Goal: Contribute content: Contribute content

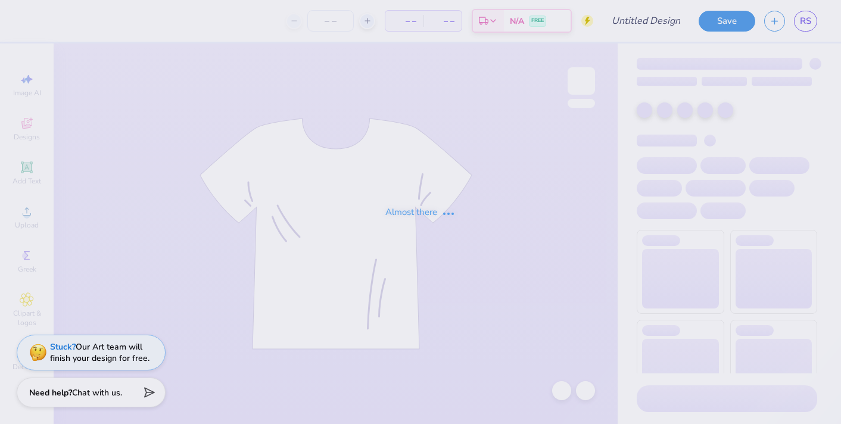
type input "dsp beach rush shirt"
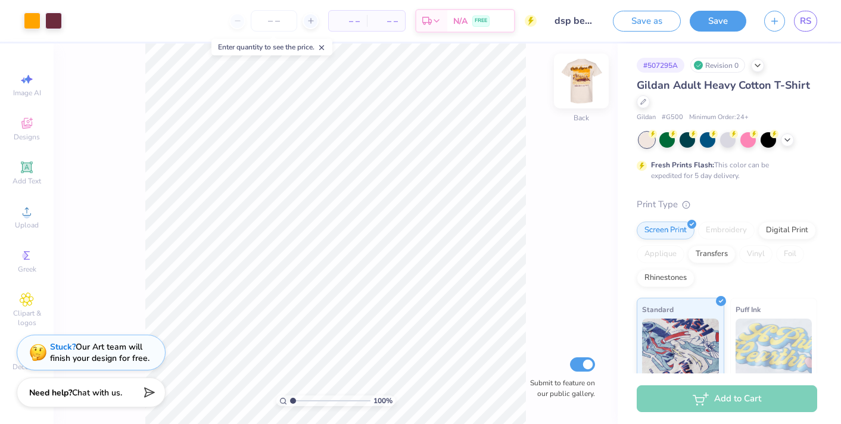
click at [584, 77] on img at bounding box center [581, 81] width 48 height 48
click at [580, 73] on img at bounding box center [581, 81] width 48 height 48
click at [23, 306] on icon at bounding box center [27, 299] width 14 height 14
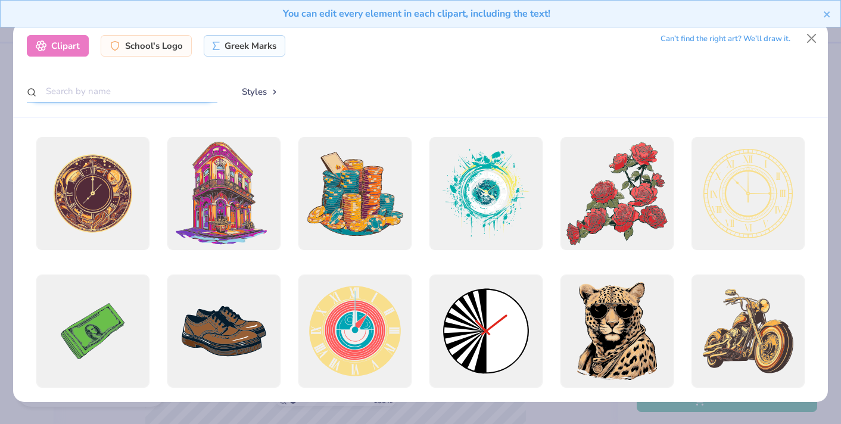
click at [79, 90] on input "text" at bounding box center [122, 91] width 191 height 22
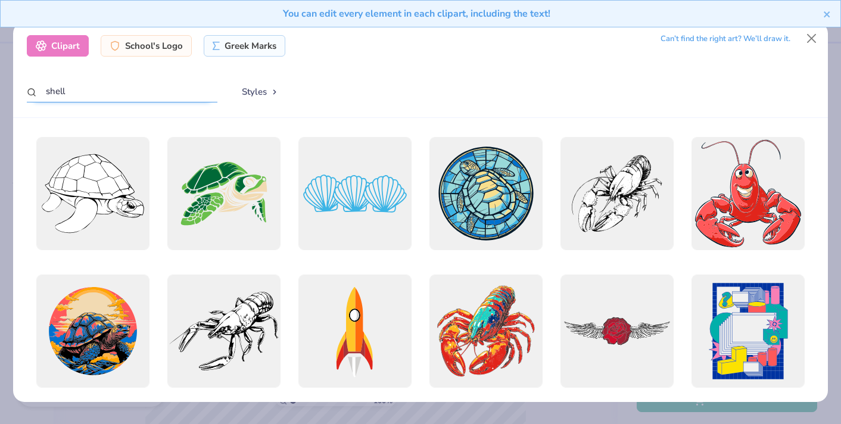
click at [43, 90] on input "shell" at bounding box center [122, 91] width 191 height 22
type input "seashell"
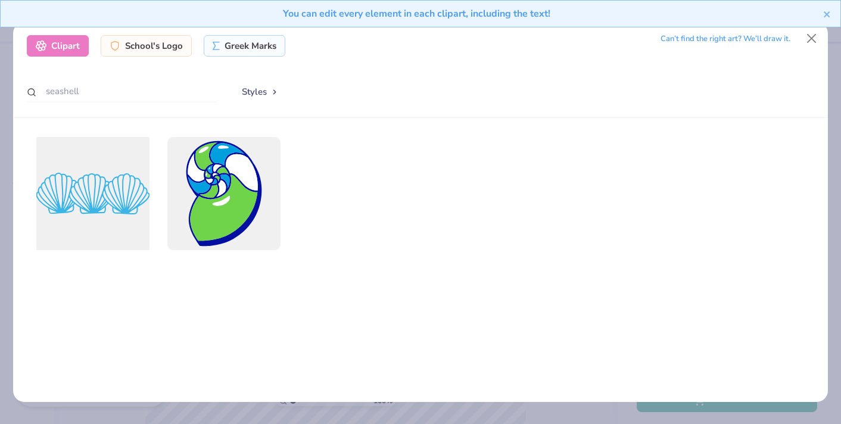
click at [126, 223] on div at bounding box center [93, 194] width 124 height 124
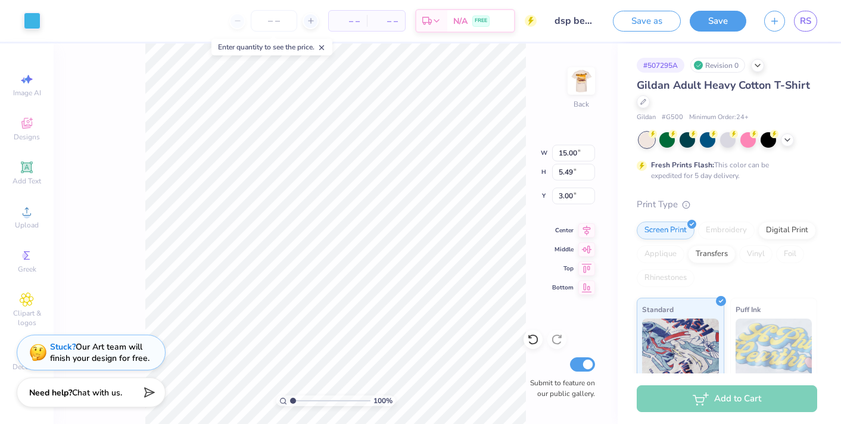
type input "3.25"
type input "1.19"
type input "3.86"
type input "4.42"
type input "2.28"
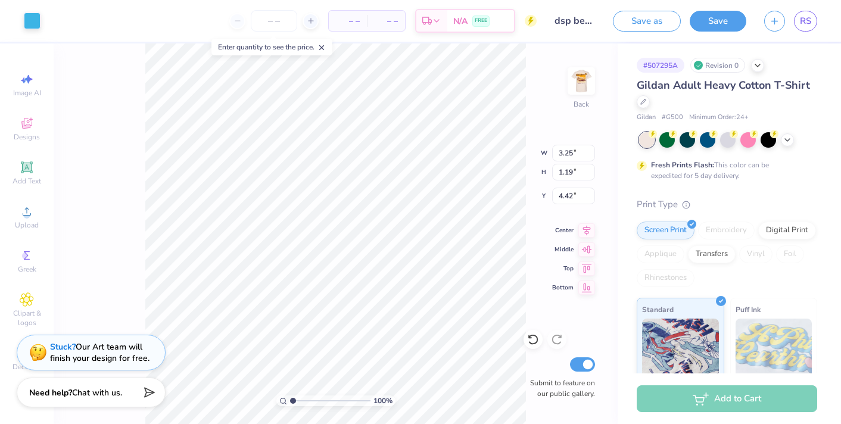
type input "1.16"
type input "3.86"
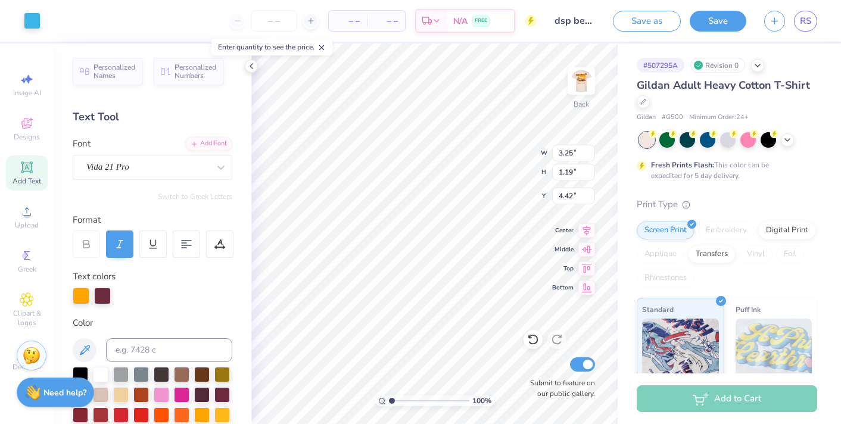
type input "2.28"
type input "1.16"
type input "3.88"
type input "3.86"
type input "4.44"
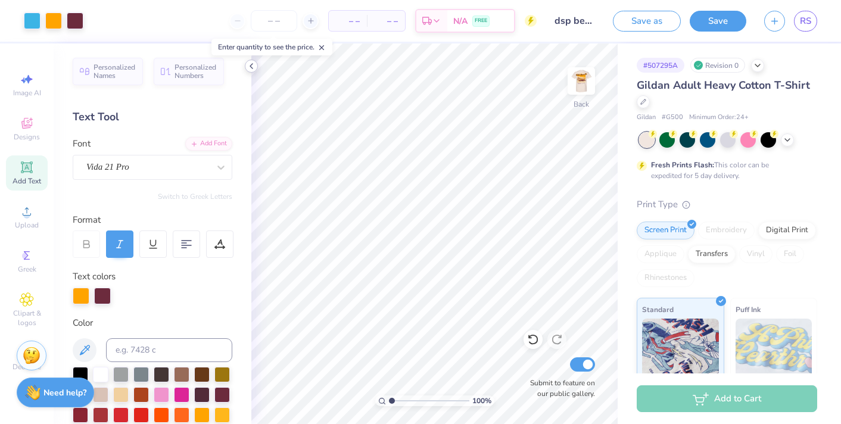
click at [249, 64] on icon at bounding box center [251, 66] width 10 height 10
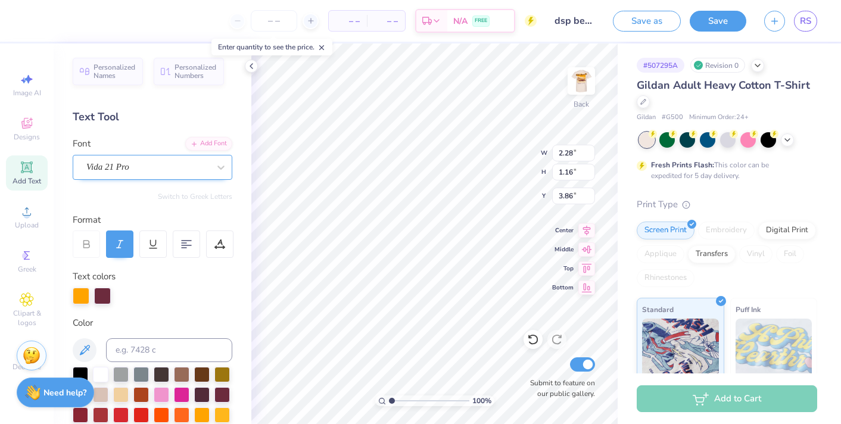
click at [125, 167] on div "Vida 21 Pro" at bounding box center [147, 167] width 125 height 18
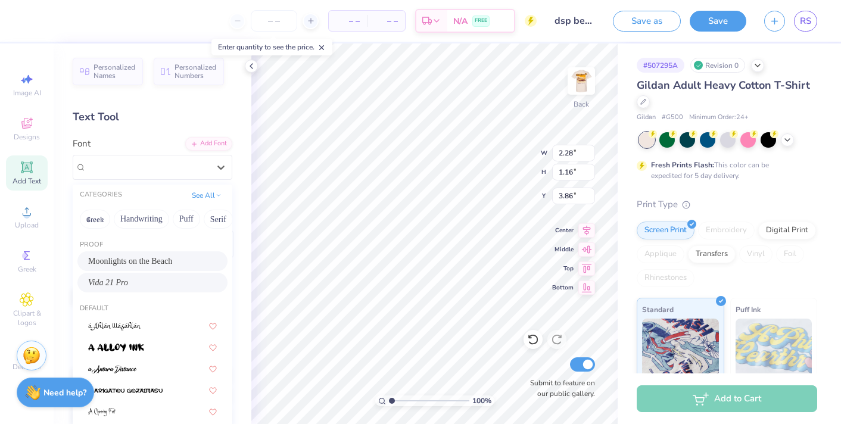
click at [145, 261] on div "Moonlights on the Beach" at bounding box center [152, 261] width 129 height 13
type input "2.64"
type input "1.02"
type input "3.93"
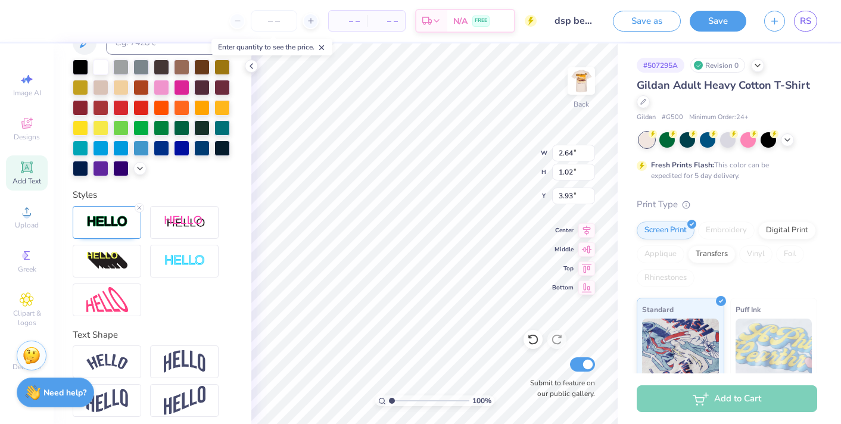
scroll to position [314, 0]
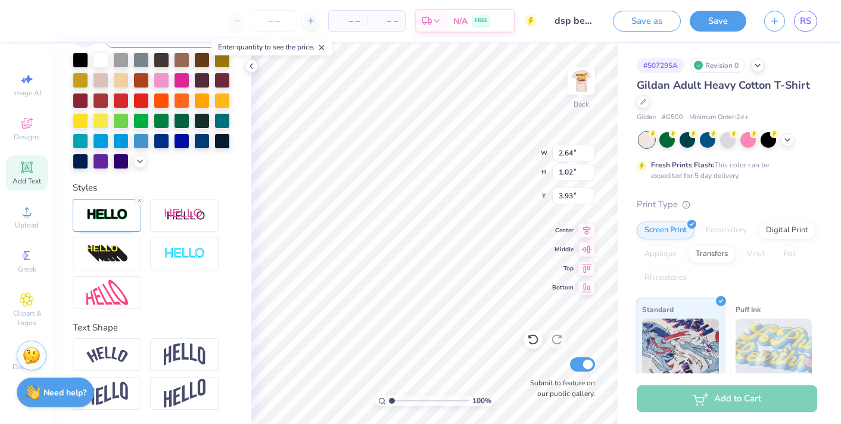
type input "3.13"
type input "1.21"
type input "3.74"
type input "3.00"
type input "3.55"
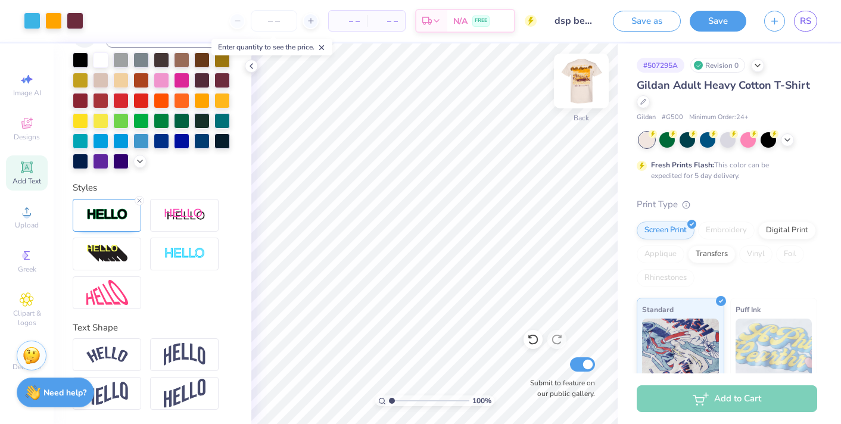
click at [569, 85] on img at bounding box center [581, 81] width 48 height 48
click at [588, 82] on img at bounding box center [581, 81] width 48 height 48
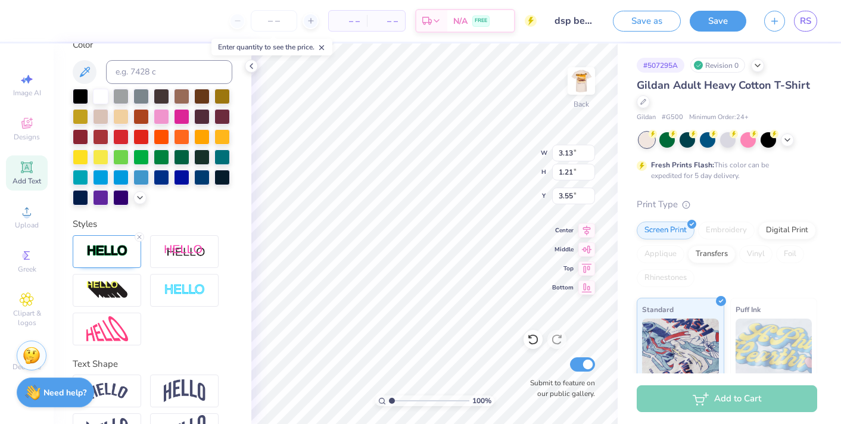
scroll to position [269, 0]
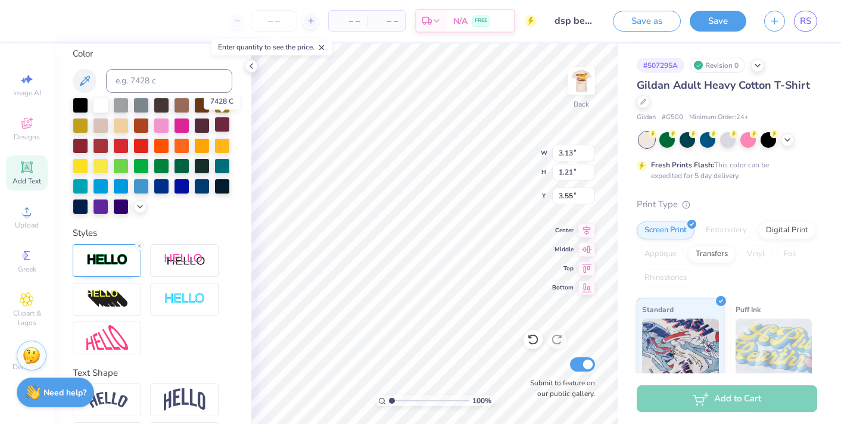
click at [221, 124] on div at bounding box center [221, 124] width 15 height 15
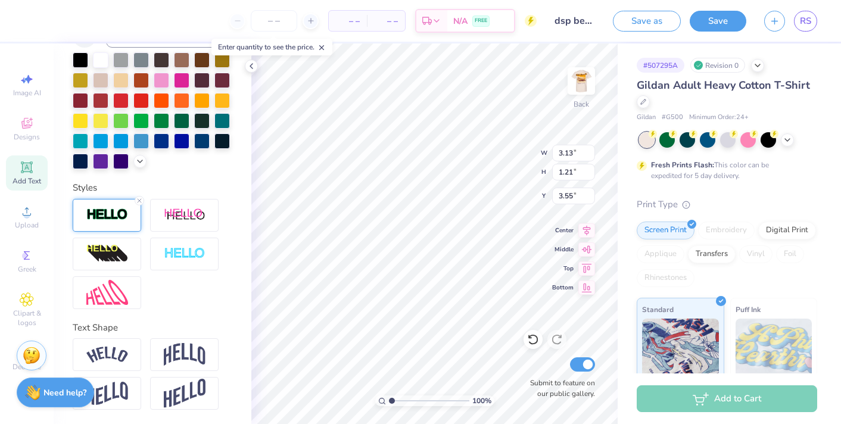
click at [123, 221] on img at bounding box center [107, 215] width 42 height 14
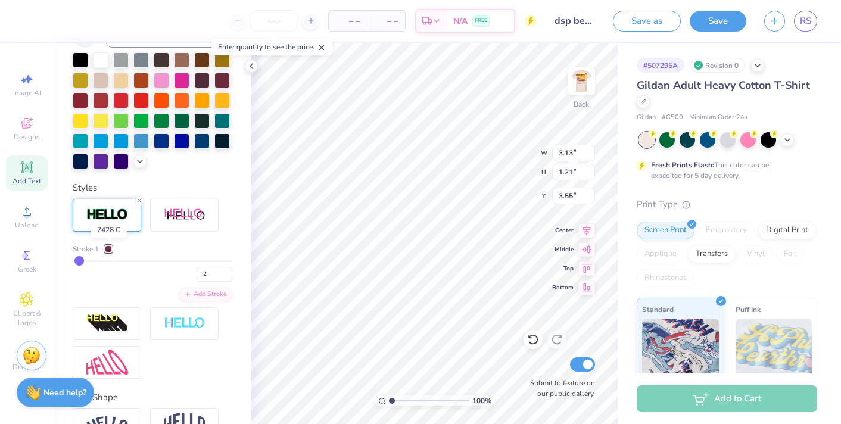
click at [109, 248] on div at bounding box center [108, 248] width 7 height 7
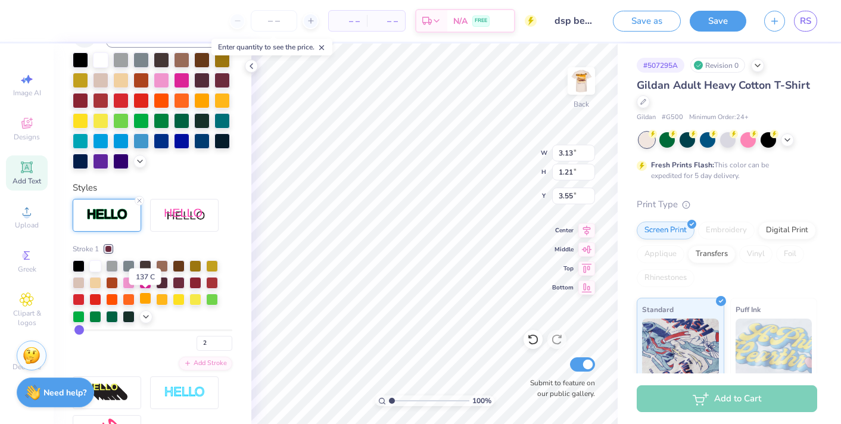
click at [145, 298] on div at bounding box center [145, 298] width 12 height 12
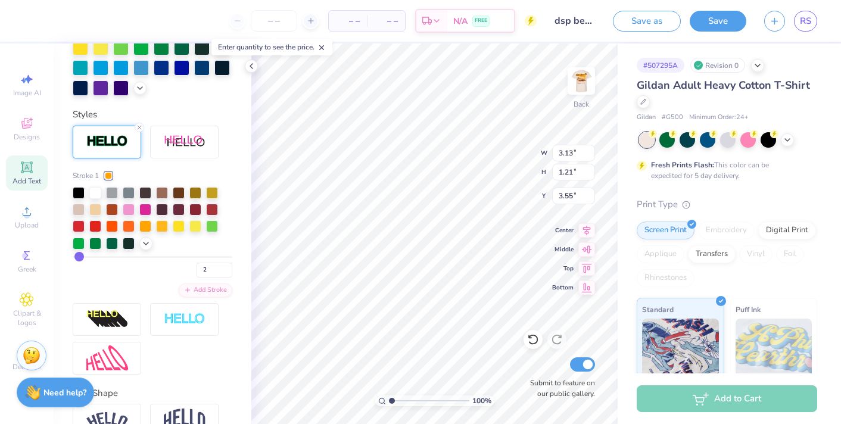
scroll to position [388, 0]
click at [133, 317] on div at bounding box center [107, 318] width 68 height 33
type input "4.02"
type input "1.53"
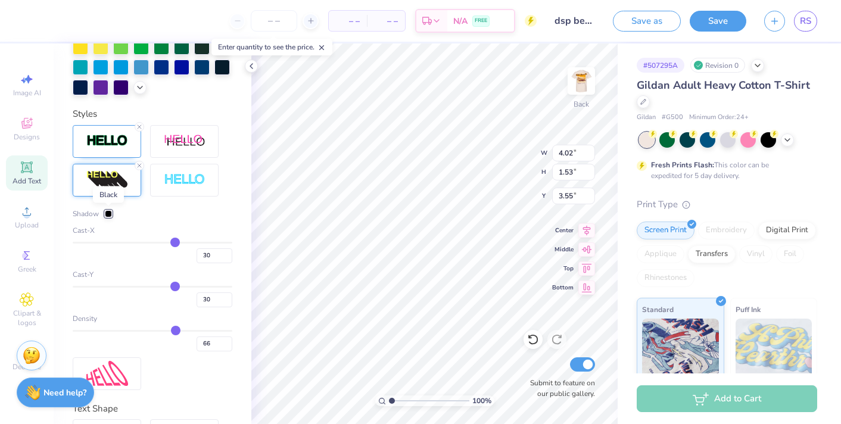
click at [111, 213] on div at bounding box center [108, 213] width 7 height 7
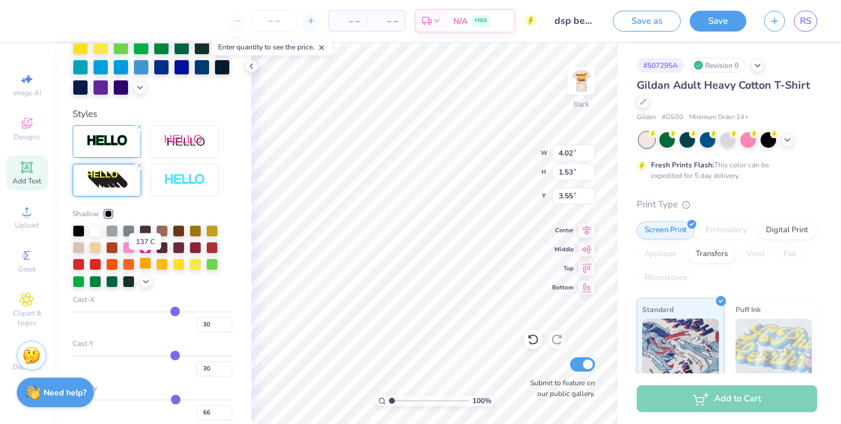
click at [149, 266] on div at bounding box center [145, 263] width 12 height 12
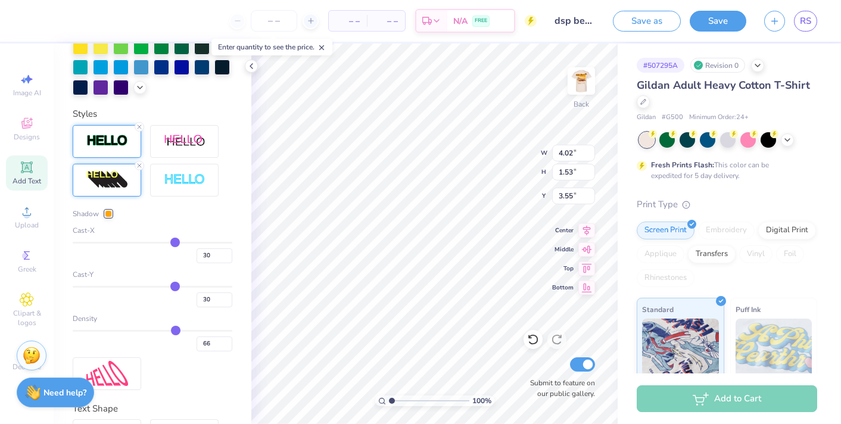
click at [117, 148] on div at bounding box center [107, 141] width 68 height 33
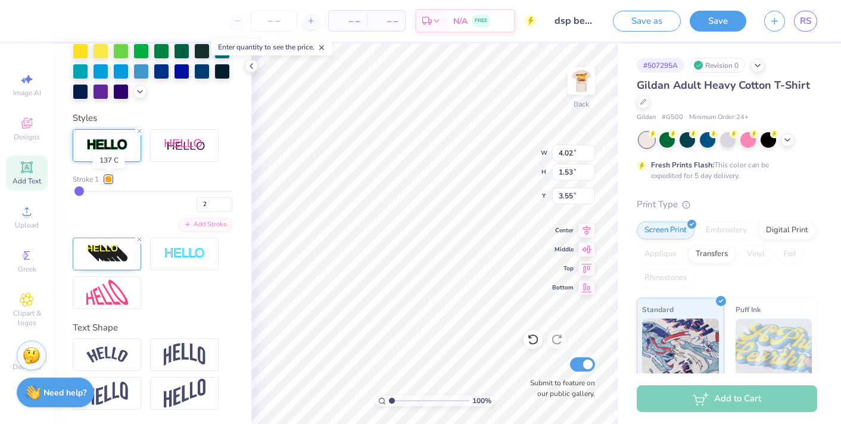
click at [107, 178] on div at bounding box center [108, 179] width 7 height 7
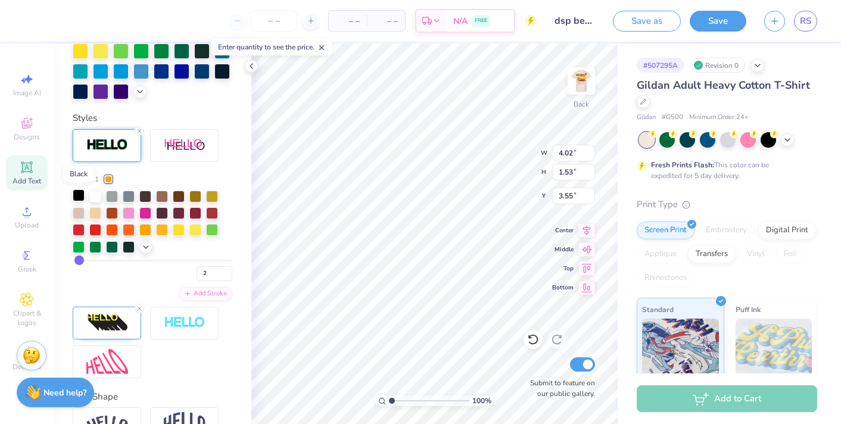
click at [81, 196] on div at bounding box center [79, 195] width 12 height 12
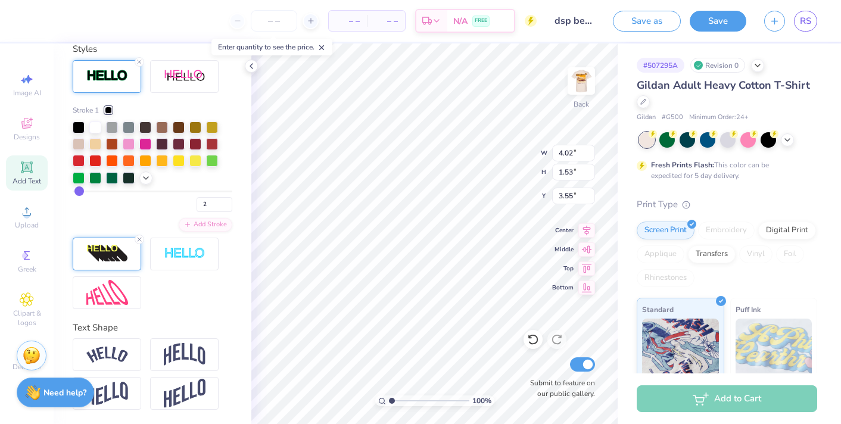
click at [114, 250] on img at bounding box center [107, 253] width 42 height 19
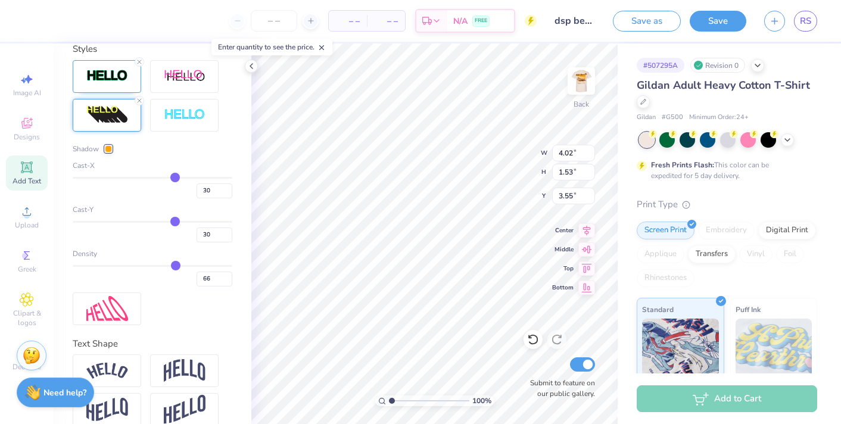
type input "28"
type input "26"
type input "23"
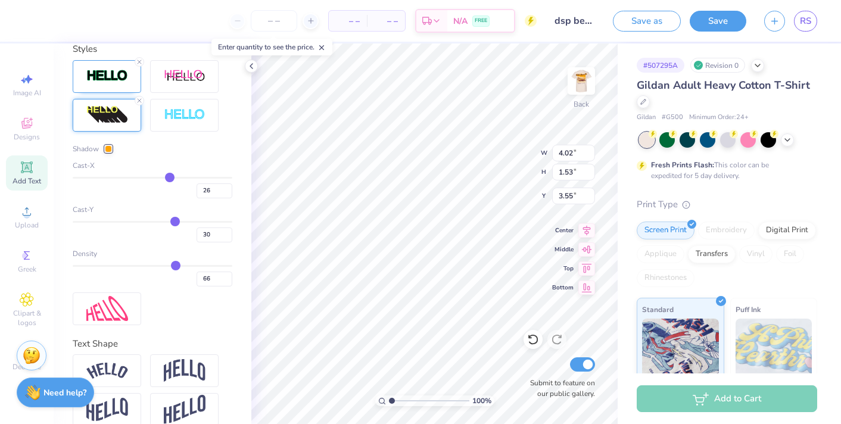
type input "23"
type input "21"
type input "19"
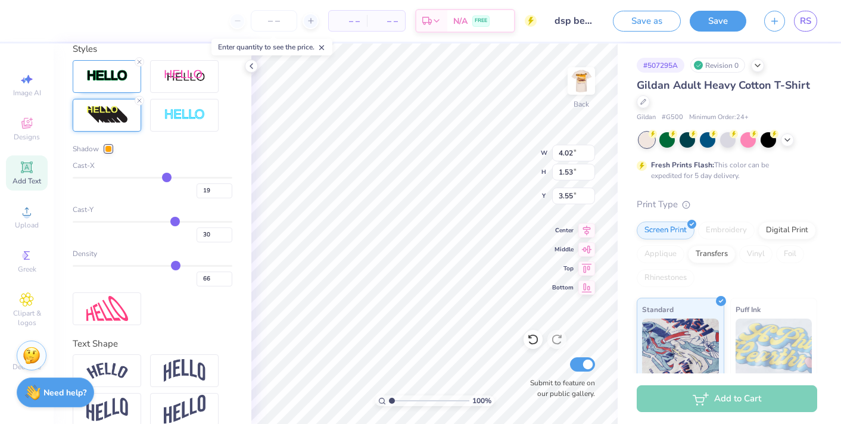
type input "17"
type input "15"
type input "13"
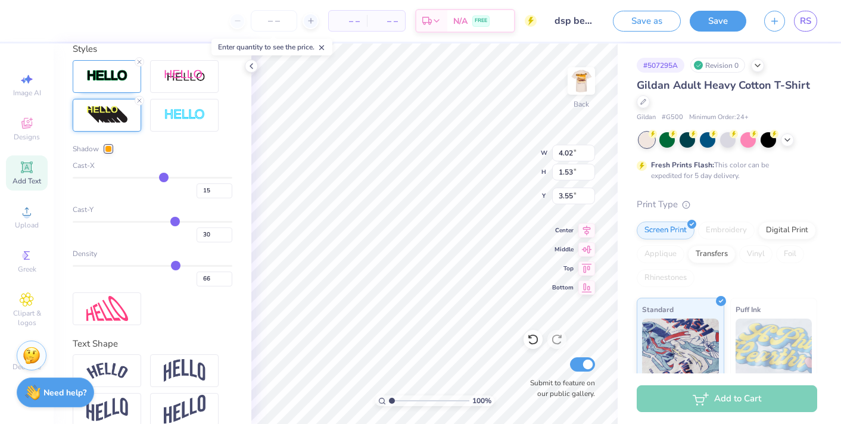
type input "13"
type input "12"
type input "11"
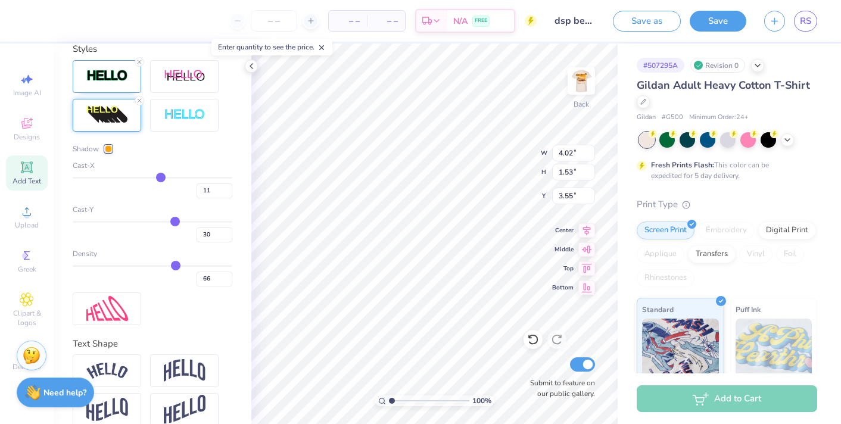
drag, startPoint x: 173, startPoint y: 176, endPoint x: 160, endPoint y: 176, distance: 13.1
type input "11"
click at [160, 177] on input "range" at bounding box center [153, 178] width 160 height 2
type input "3.44"
type input "31"
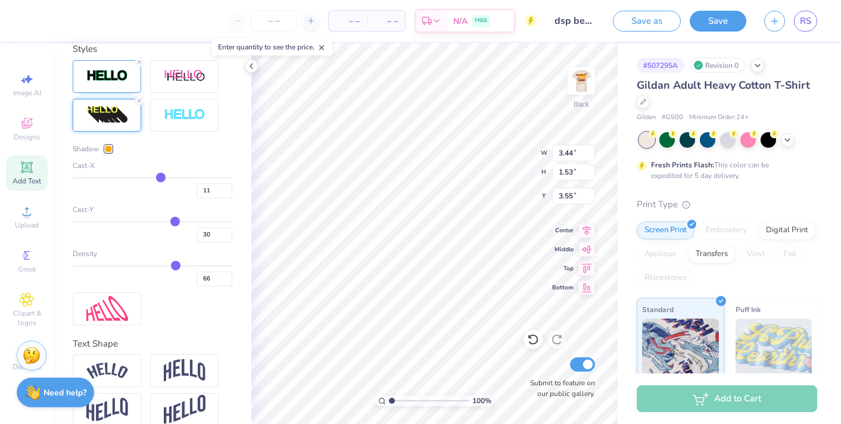
type input "31"
type input "29"
type input "28"
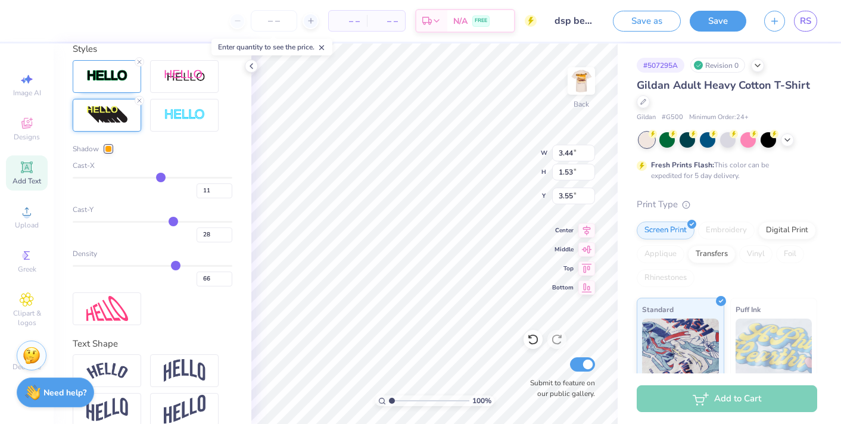
type input "26"
type input "24"
type input "22"
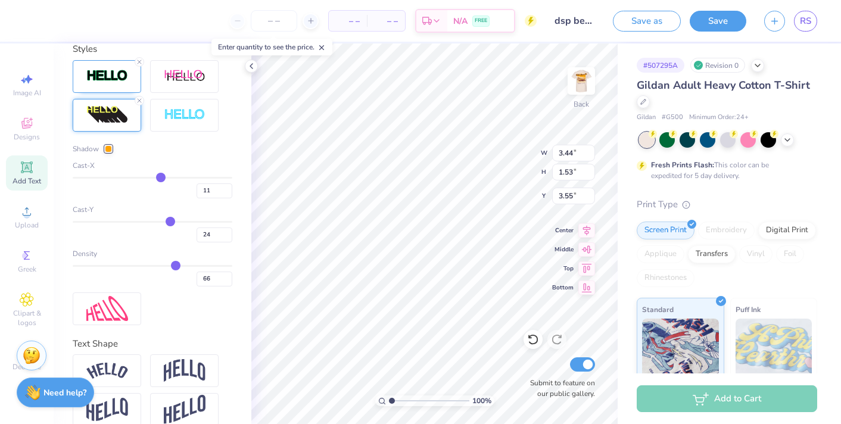
type input "22"
type input "21"
type input "20"
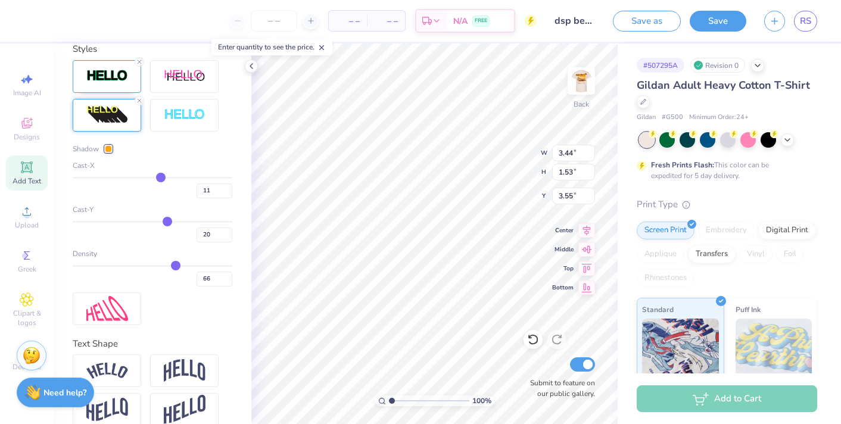
type input "18"
type input "17"
type input "16"
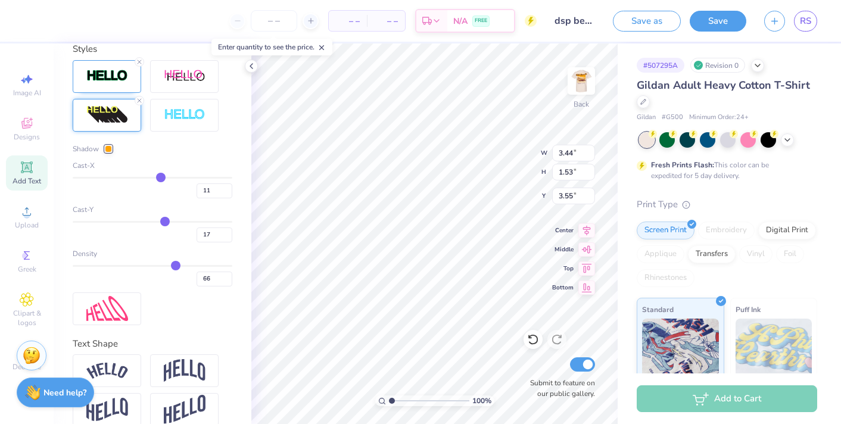
type input "16"
drag, startPoint x: 176, startPoint y: 218, endPoint x: 164, endPoint y: 218, distance: 11.3
type input "16"
click at [164, 221] on input "range" at bounding box center [153, 222] width 160 height 2
type input "1.37"
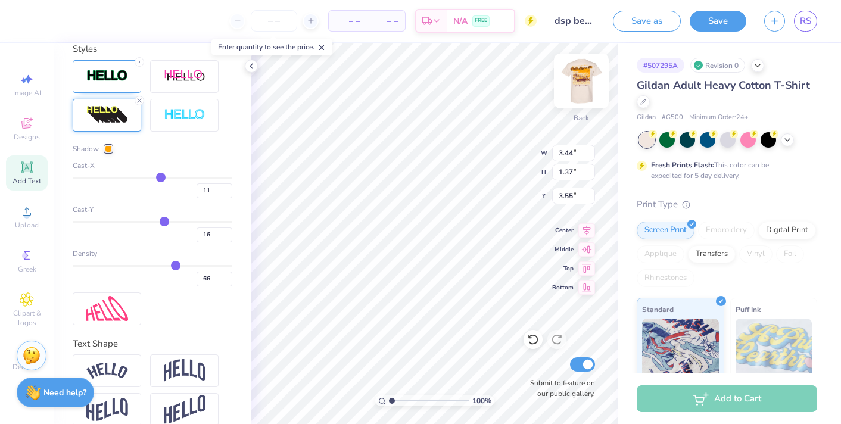
click at [578, 82] on img at bounding box center [581, 81] width 48 height 48
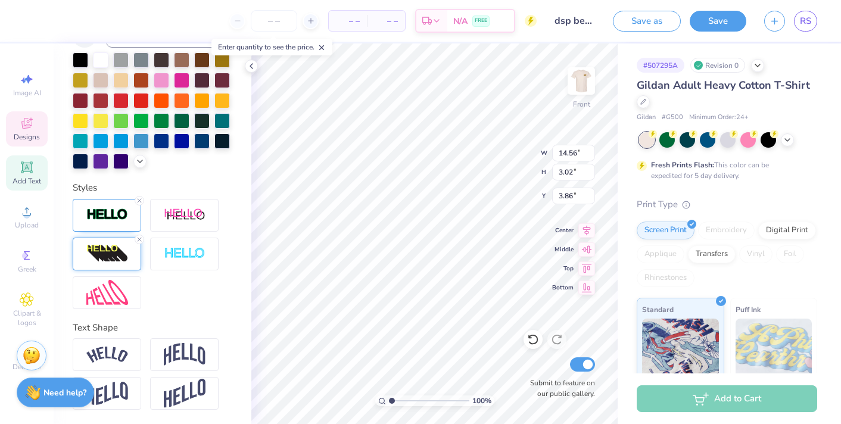
click at [102, 255] on img at bounding box center [107, 253] width 42 height 19
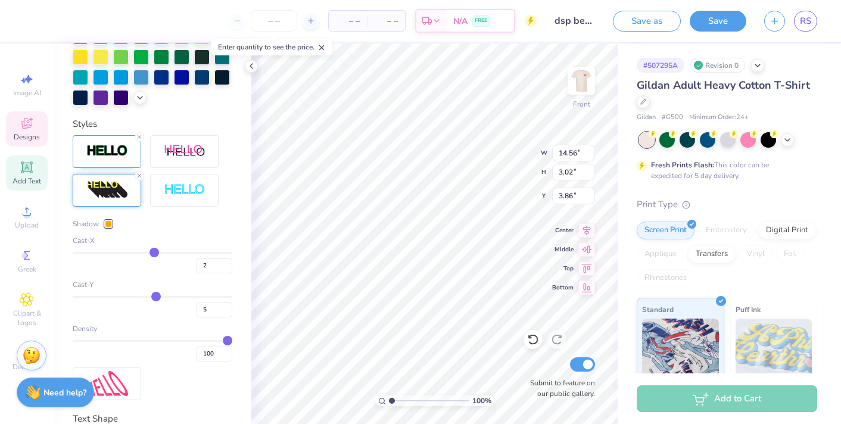
scroll to position [379, 0]
click at [579, 80] on img at bounding box center [581, 81] width 48 height 48
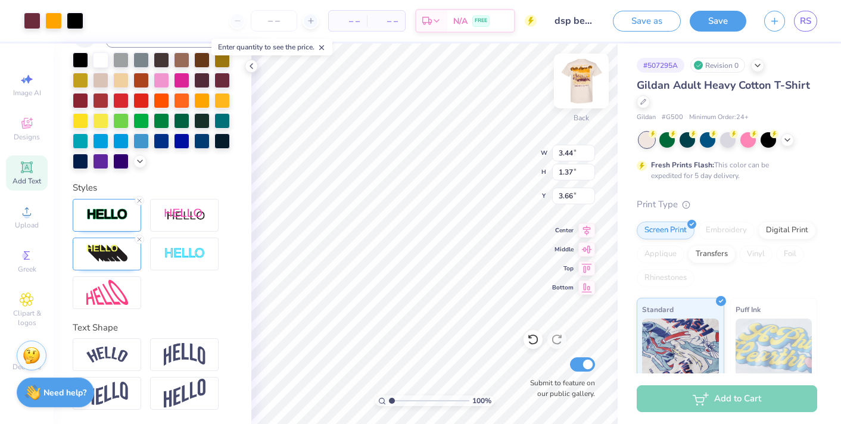
scroll to position [314, 0]
click at [111, 253] on img at bounding box center [107, 253] width 42 height 19
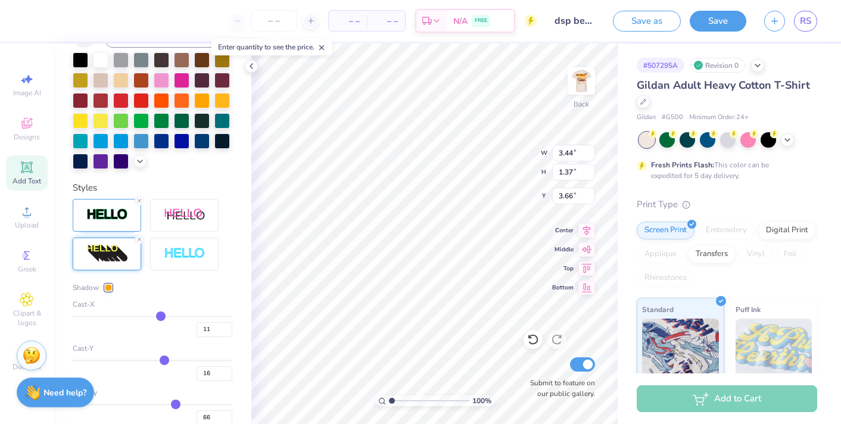
type input "9"
type input "5"
type input "-1"
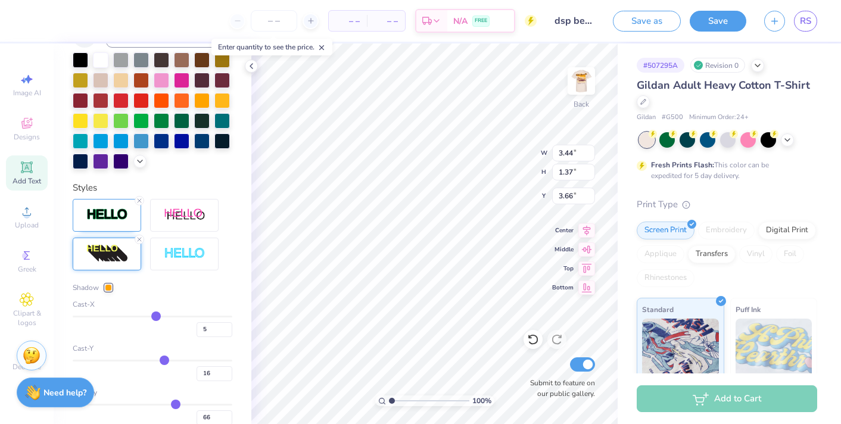
type input "-1"
type input "-7"
type input "-13"
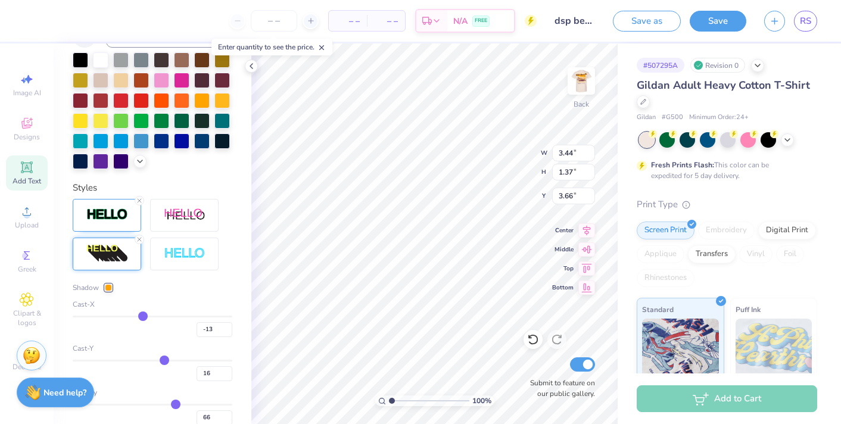
type input "-16"
type input "-21"
type input "-24"
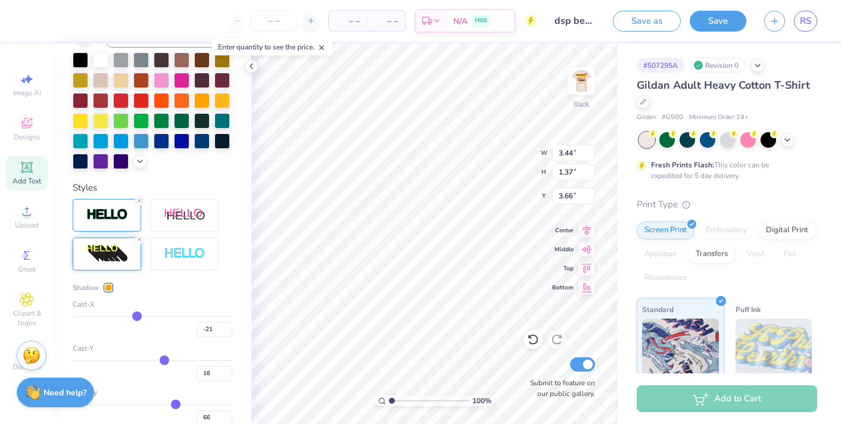
type input "-24"
type input "-26"
type input "-28"
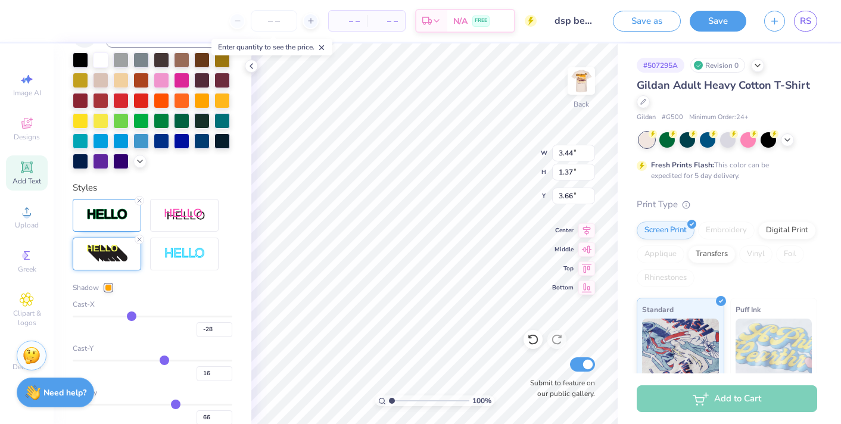
type input "-30"
type input "-31"
type input "-33"
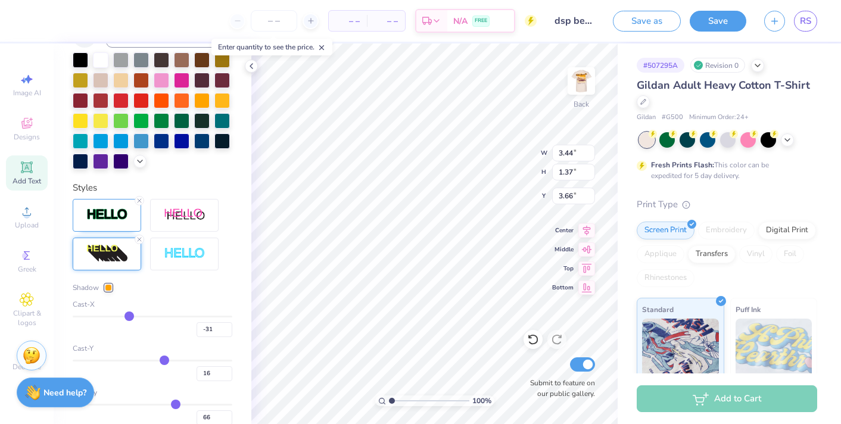
type input "-33"
type input "-34"
type input "-36"
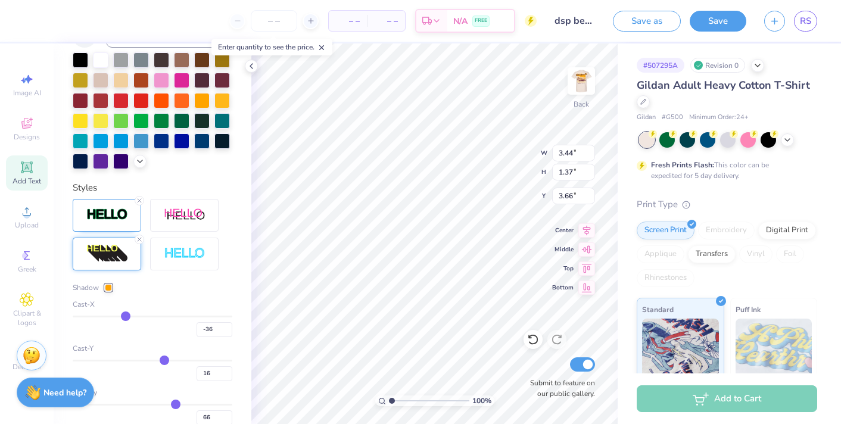
type input "-38"
type input "-39"
type input "-41"
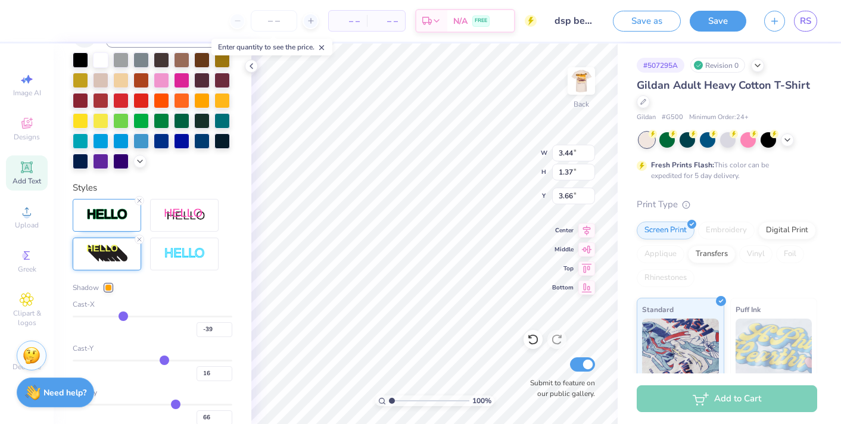
type input "-41"
type input "-43"
type input "-45"
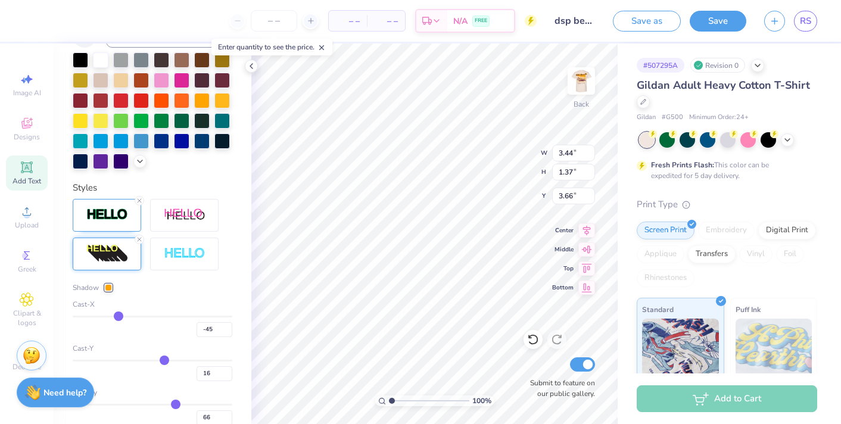
type input "-47"
type input "-50"
type input "-52"
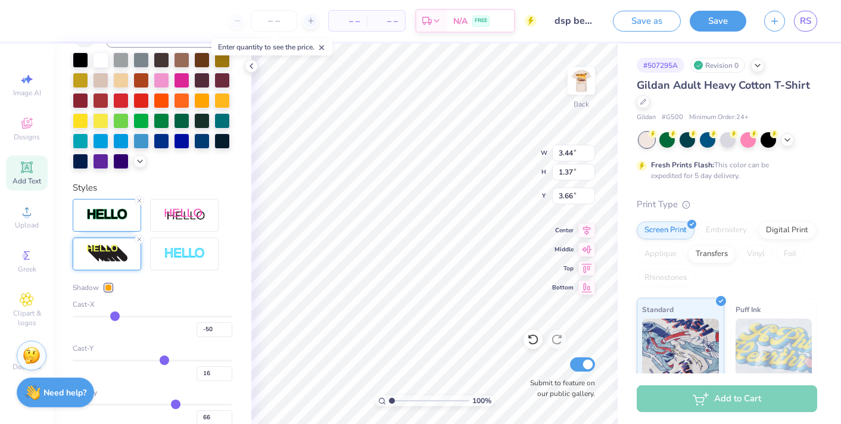
type input "-52"
type input "-53"
type input "-54"
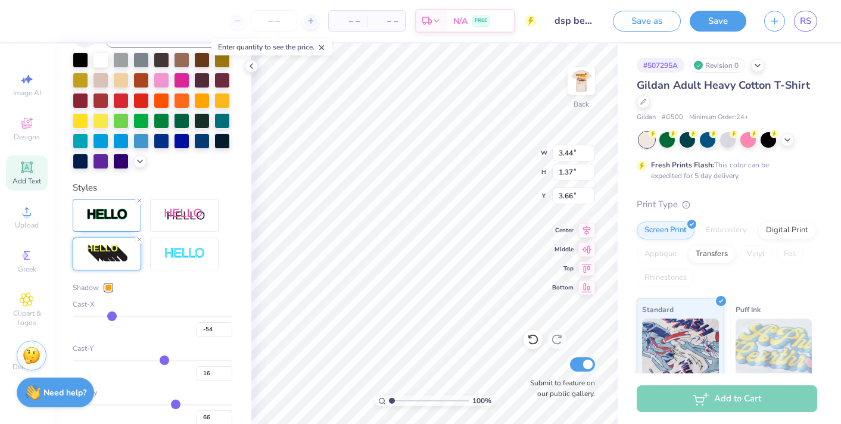
type input "-55"
type input "-56"
type input "-57"
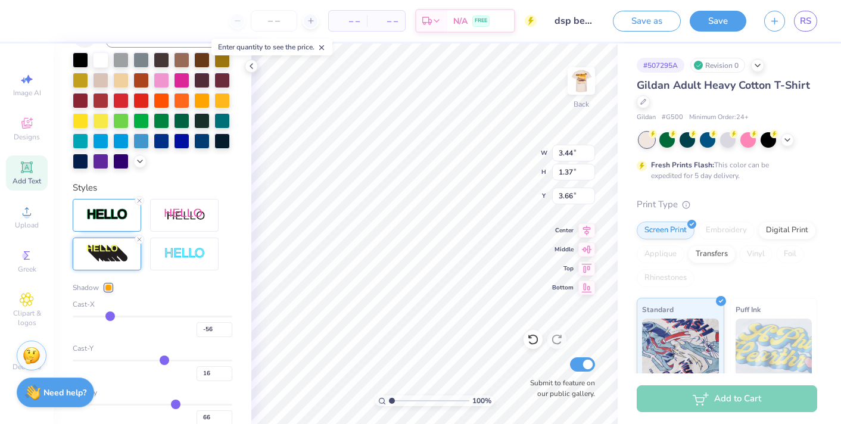
type input "-57"
type input "-58"
type input "-59"
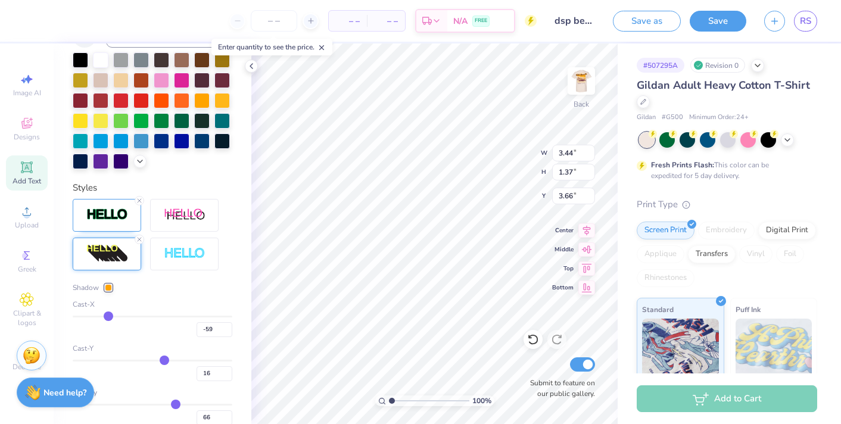
type input "-60"
type input "-61"
type input "-62"
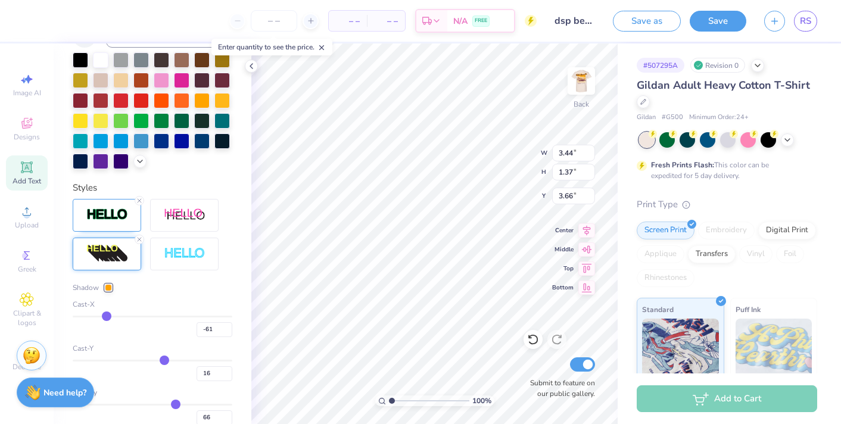
type input "-62"
type input "-63"
type input "-60"
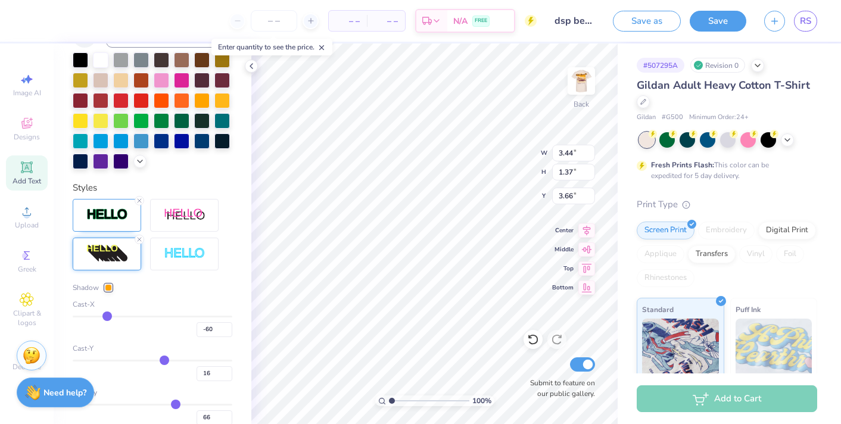
type input "-57"
type input "-54"
type input "-50"
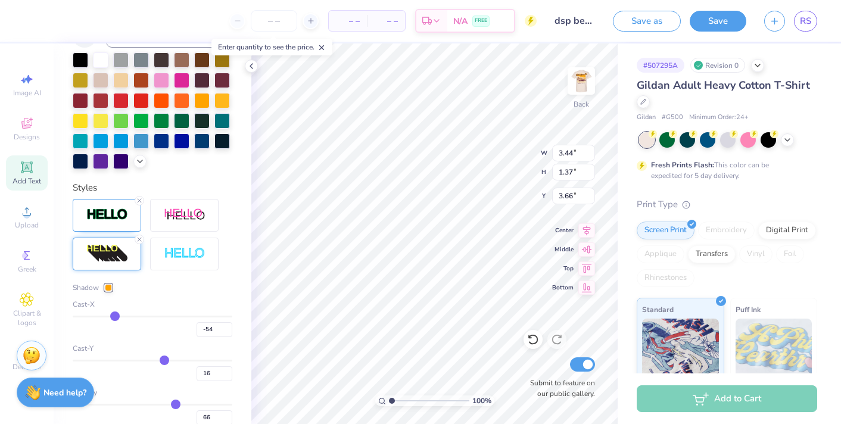
type input "-50"
type input "-48"
type input "-46"
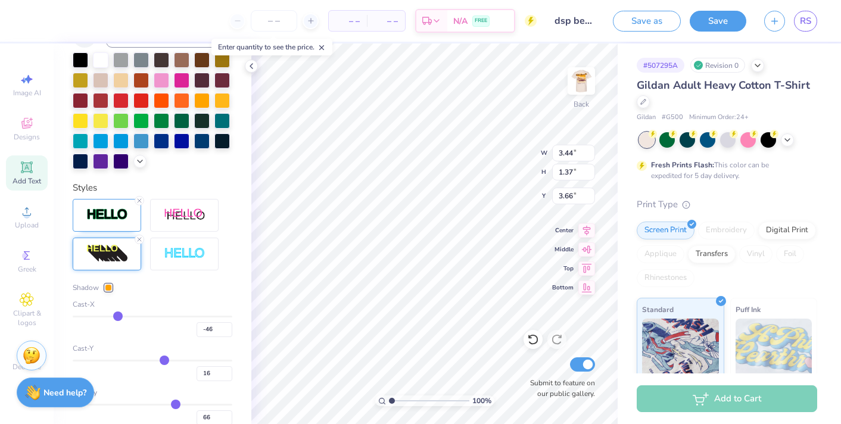
type input "-45"
type input "-44"
type input "-43"
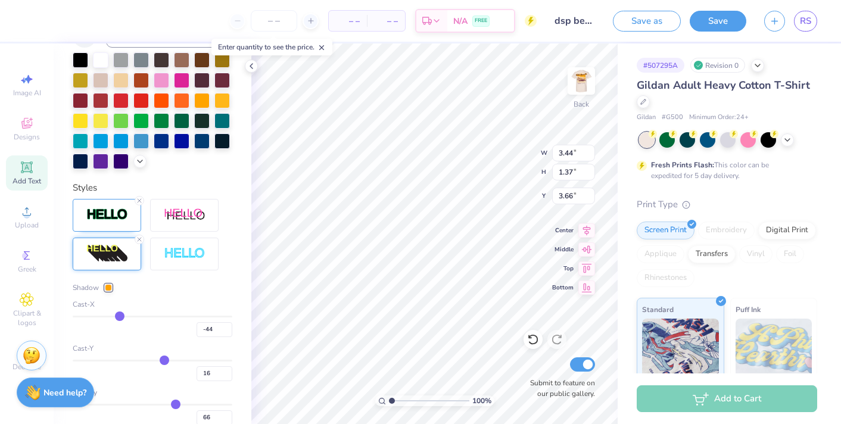
type input "-43"
type input "-42"
type input "-41"
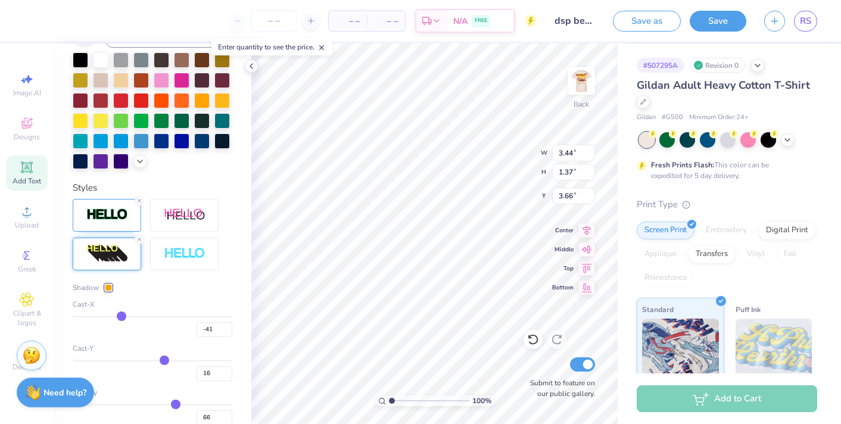
type input "-40"
type input "-39"
type input "-38"
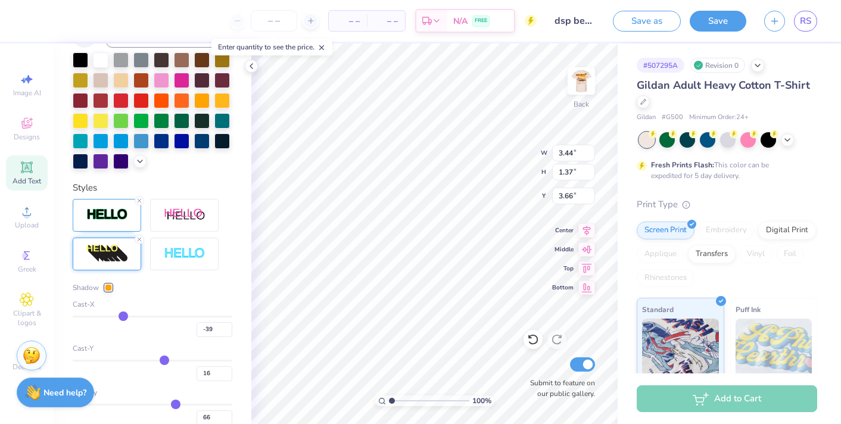
type input "-38"
type input "-37"
type input "-36"
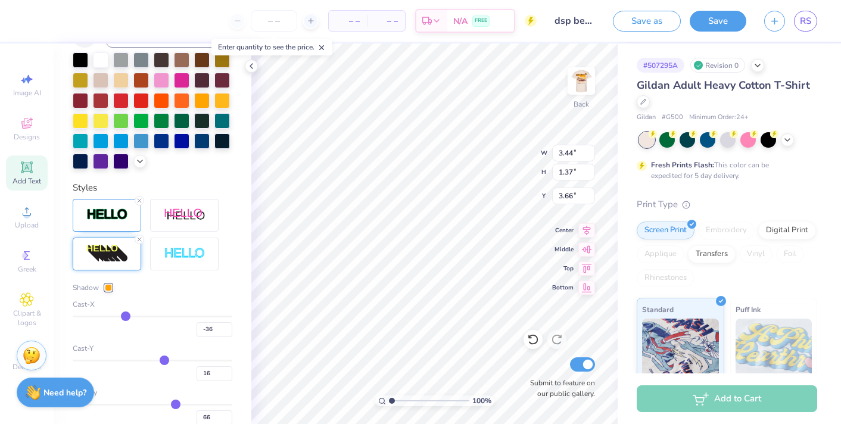
type input "-35"
type input "-34"
type input "-33"
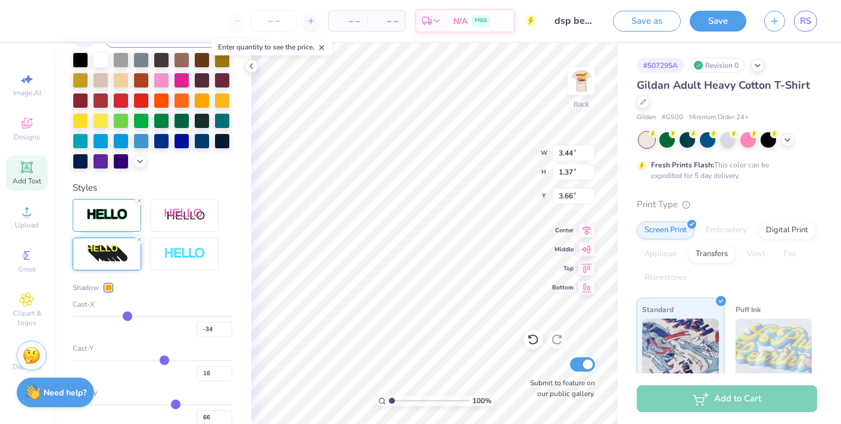
type input "-33"
type input "-32"
type input "-31"
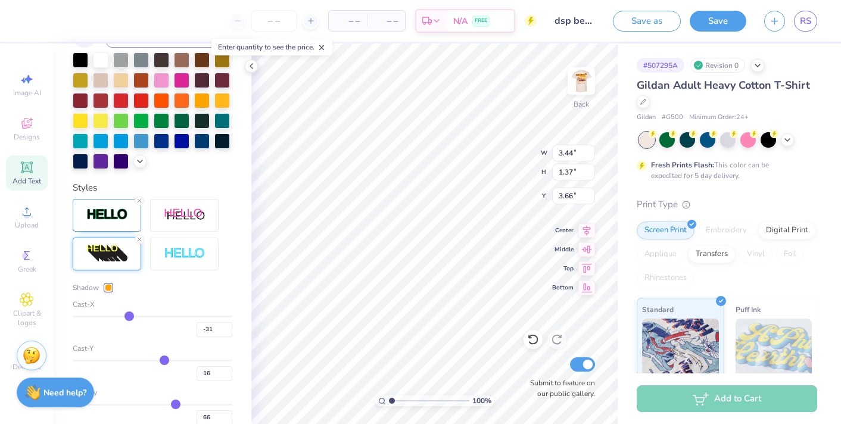
type input "-30"
type input "-29"
type input "-28"
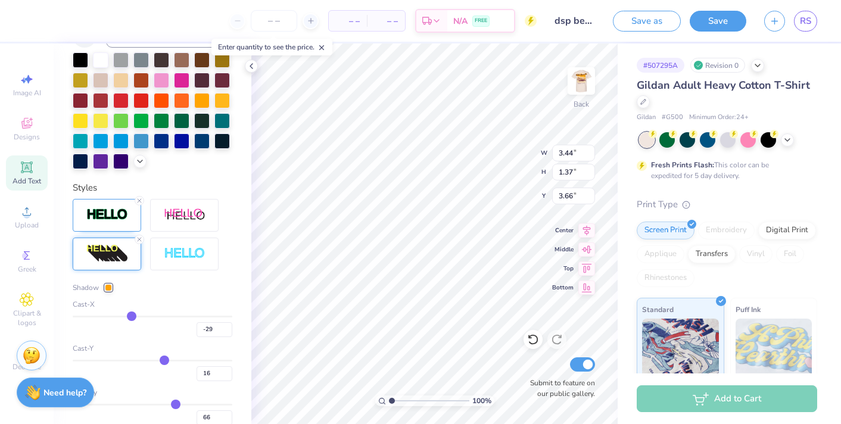
type input "-28"
type input "-27"
type input "-26"
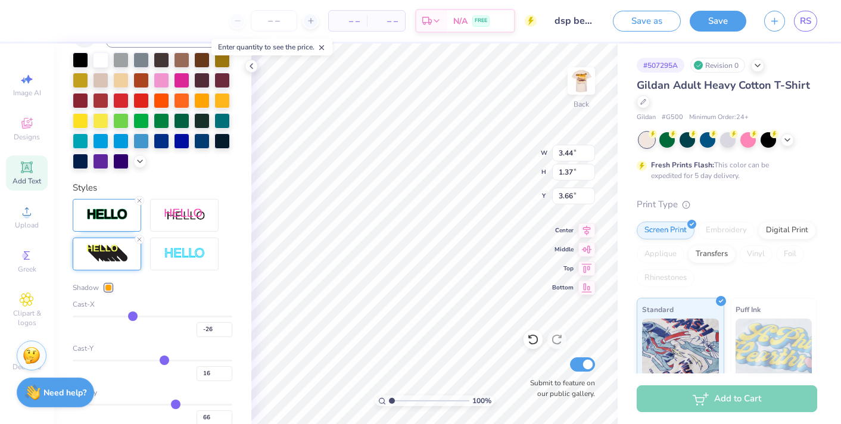
type input "-25"
type input "-24"
type input "-23"
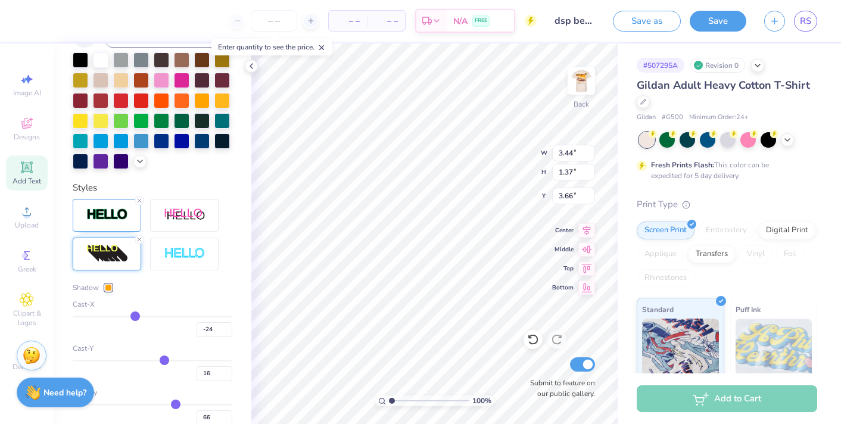
type input "-23"
type input "-22"
type input "-21"
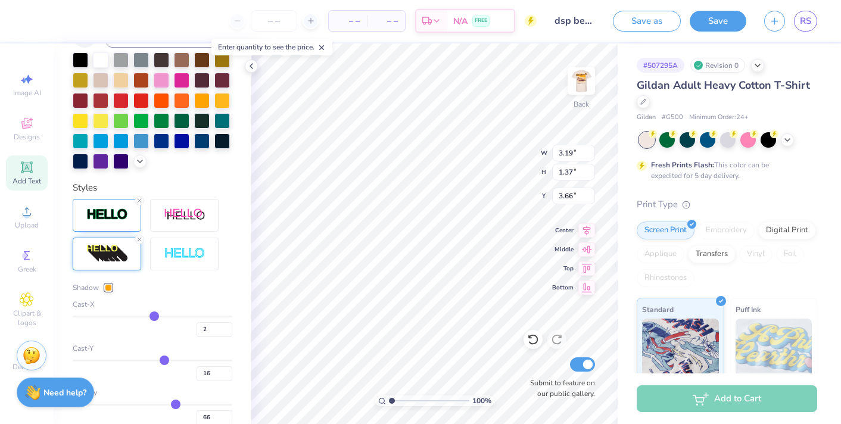
drag, startPoint x: 160, startPoint y: 315, endPoint x: 154, endPoint y: 316, distance: 6.1
click at [154, 316] on input "range" at bounding box center [153, 317] width 160 height 2
drag, startPoint x: 167, startPoint y: 360, endPoint x: 156, endPoint y: 361, distance: 10.7
click at [156, 361] on input "range" at bounding box center [153, 361] width 160 height 2
drag, startPoint x: 177, startPoint y: 404, endPoint x: 239, endPoint y: 404, distance: 62.5
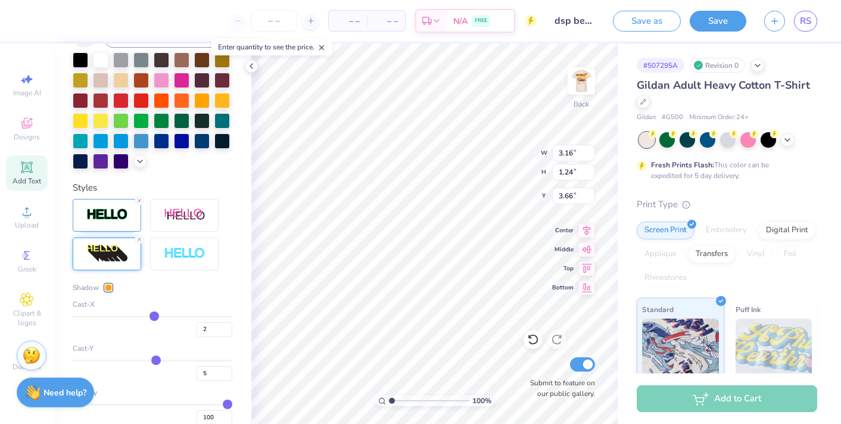
click at [232, 404] on input "range" at bounding box center [153, 405] width 160 height 2
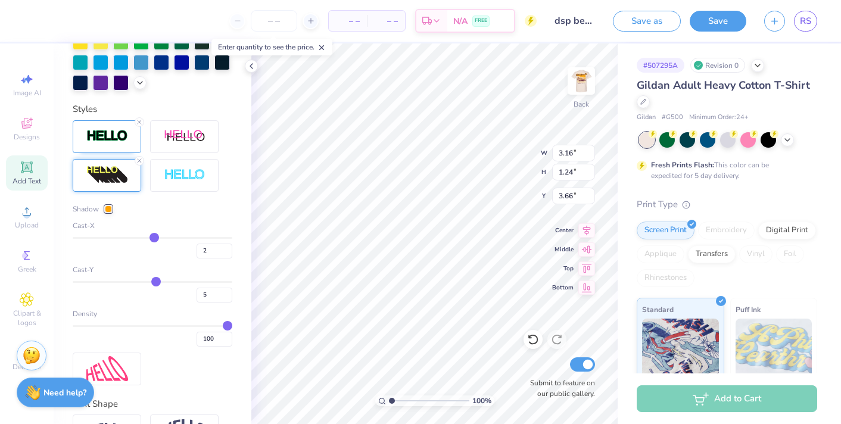
scroll to position [398, 0]
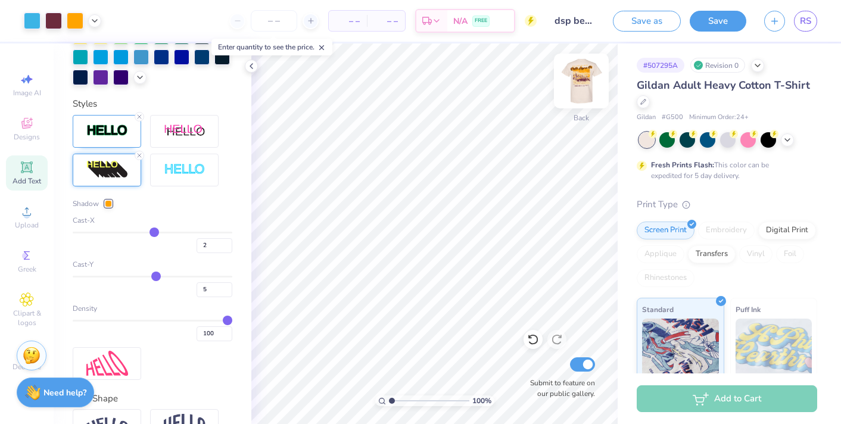
click at [570, 90] on img at bounding box center [581, 81] width 48 height 48
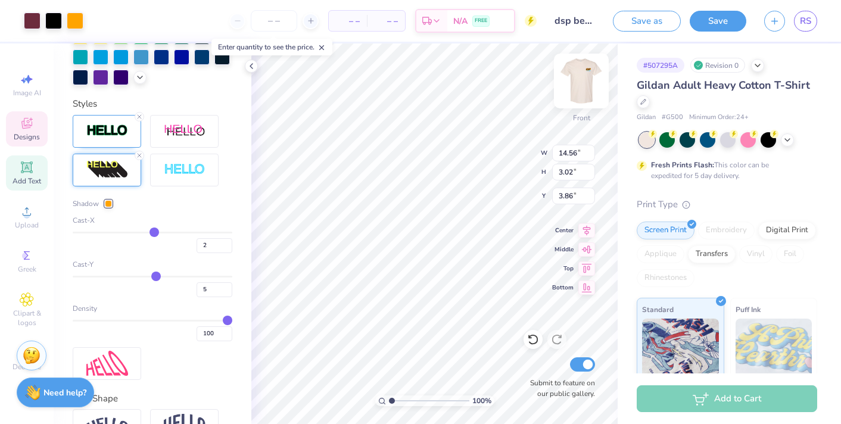
scroll to position [314, 0]
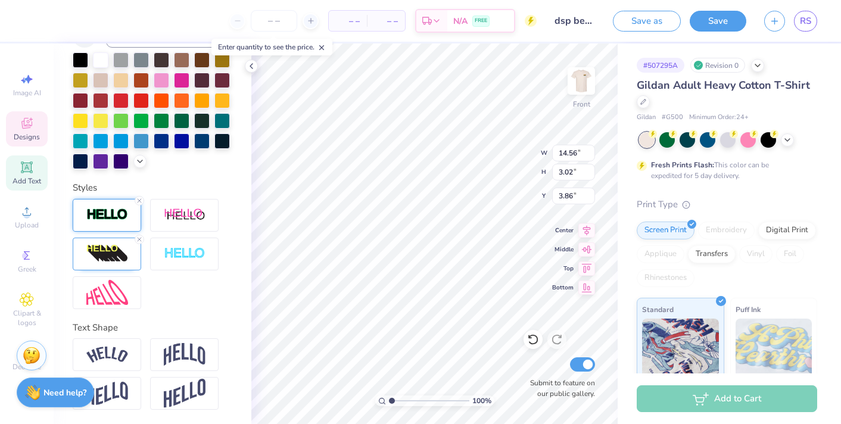
click at [105, 204] on div at bounding box center [107, 215] width 68 height 33
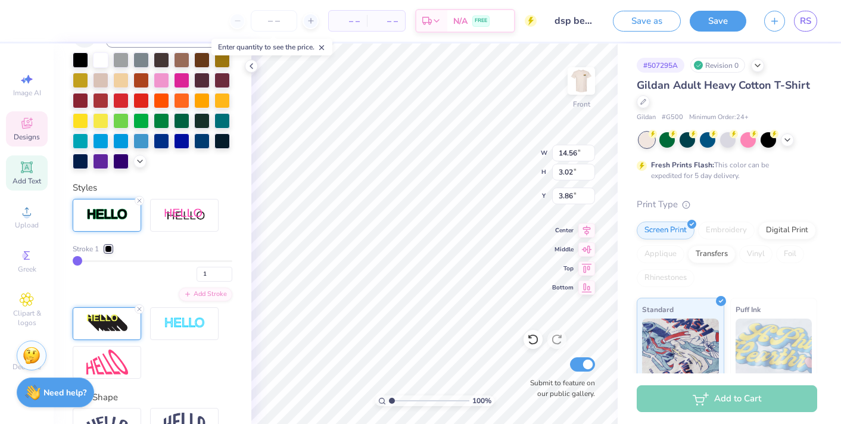
click at [121, 316] on img at bounding box center [107, 323] width 42 height 19
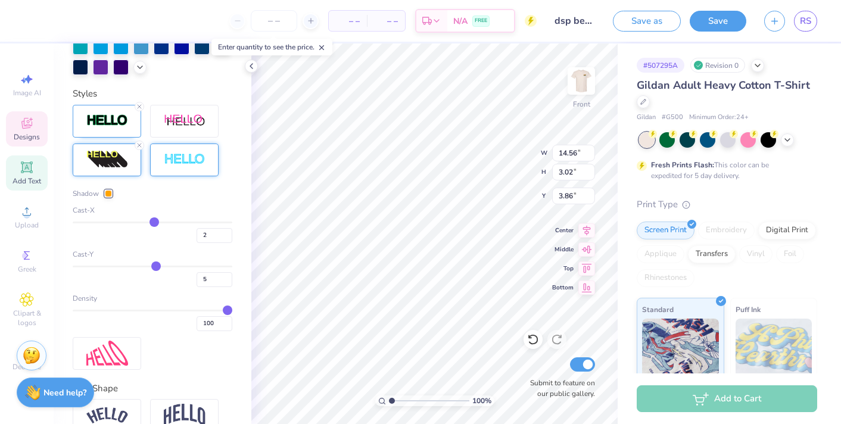
scroll to position [416, 0]
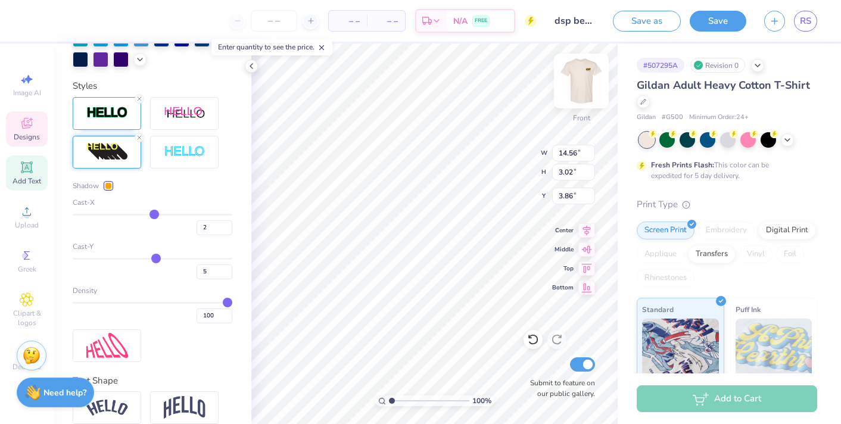
click at [578, 80] on img at bounding box center [581, 81] width 48 height 48
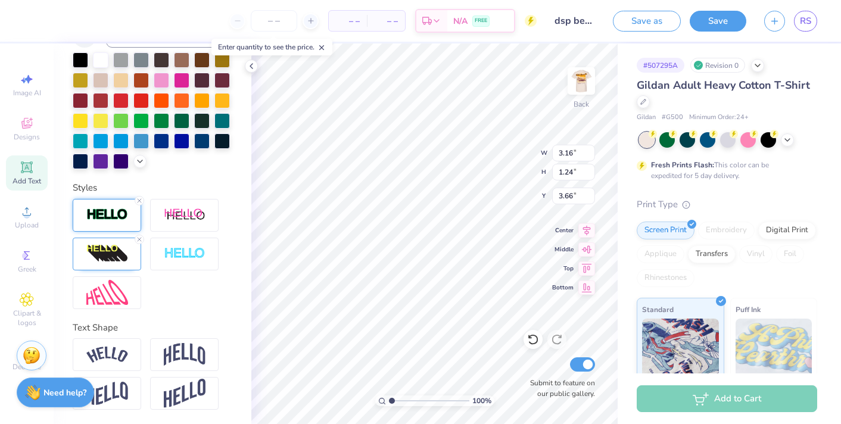
click at [128, 218] on div at bounding box center [107, 215] width 68 height 33
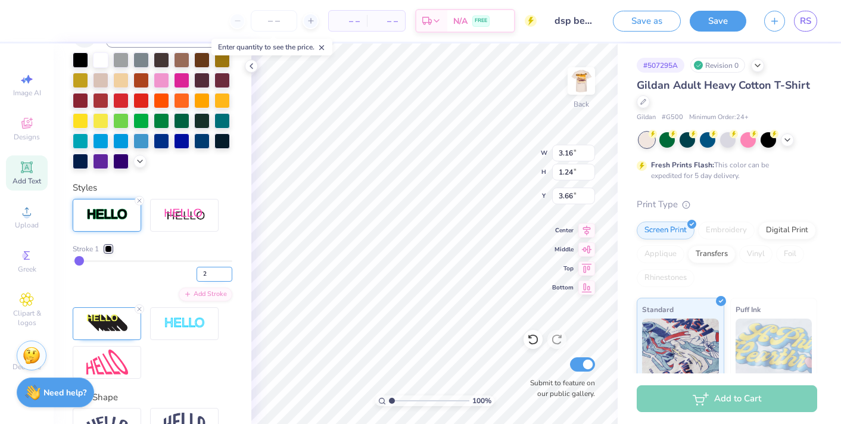
click at [216, 275] on input "2" at bounding box center [214, 274] width 36 height 15
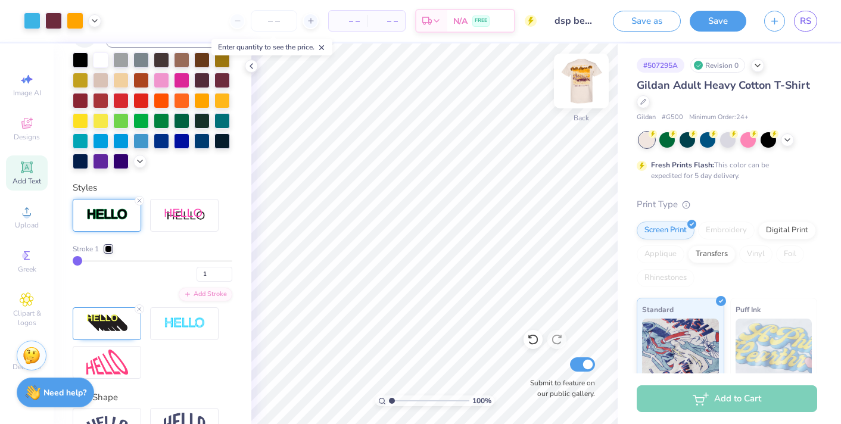
click at [581, 83] on img at bounding box center [581, 81] width 48 height 48
click at [581, 83] on img at bounding box center [581, 81] width 24 height 24
click at [587, 73] on img at bounding box center [581, 81] width 48 height 48
click at [581, 83] on img at bounding box center [581, 81] width 48 height 48
click at [29, 305] on icon at bounding box center [27, 299] width 14 height 14
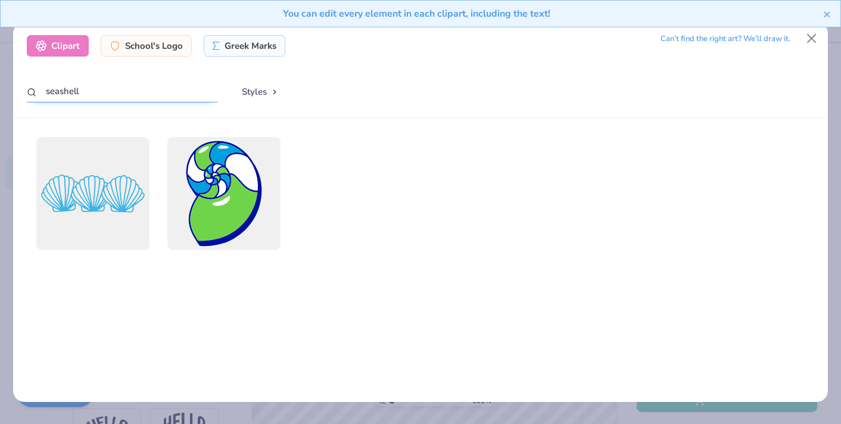
click at [125, 94] on input "seashell" at bounding box center [122, 91] width 191 height 22
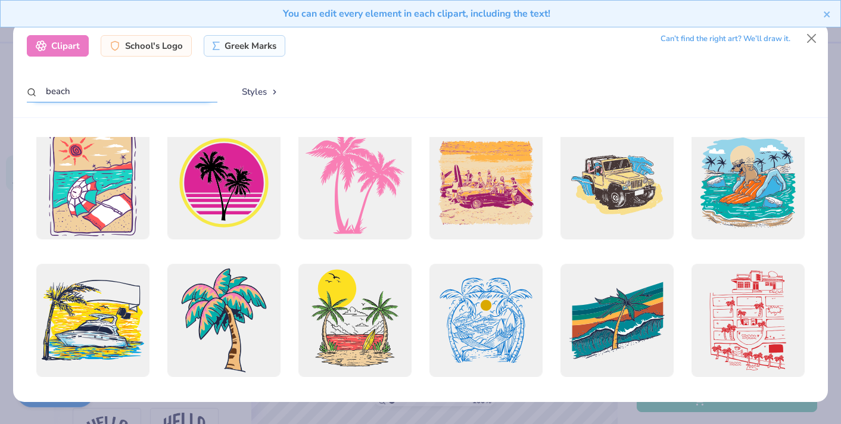
scroll to position [1768, 0]
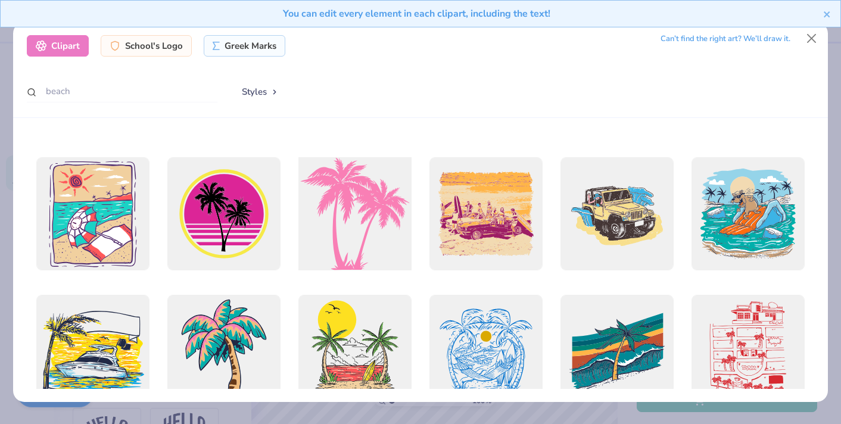
click at [386, 226] on div at bounding box center [355, 214] width 124 height 124
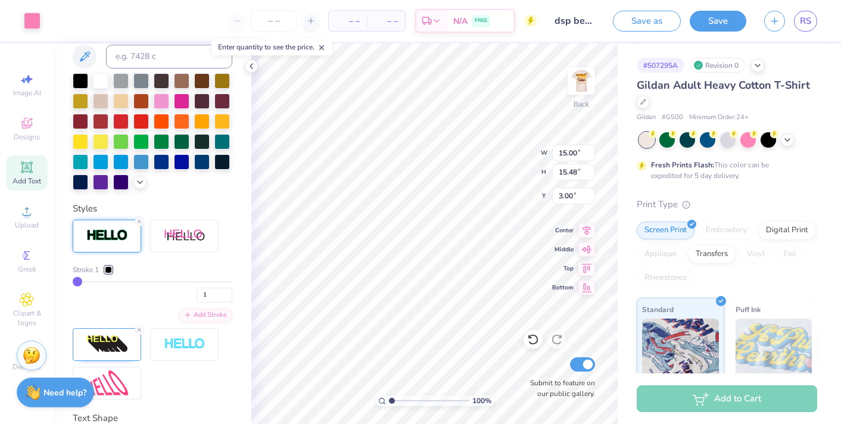
scroll to position [289, 0]
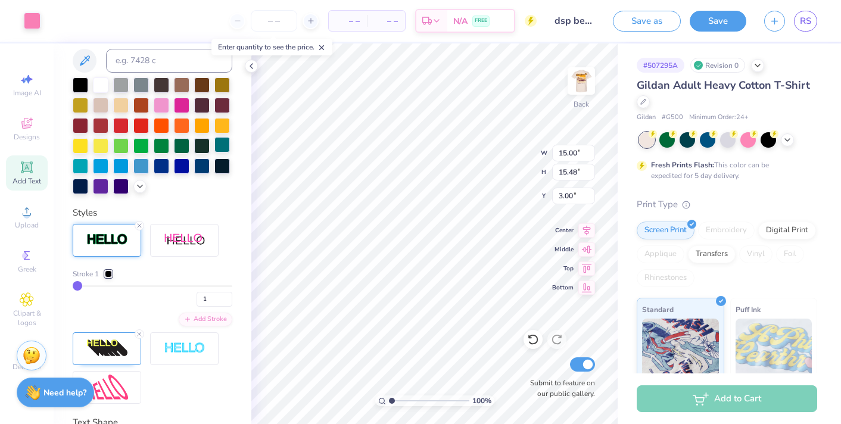
click at [220, 141] on div at bounding box center [221, 144] width 15 height 15
click at [26, 19] on div at bounding box center [32, 19] width 17 height 17
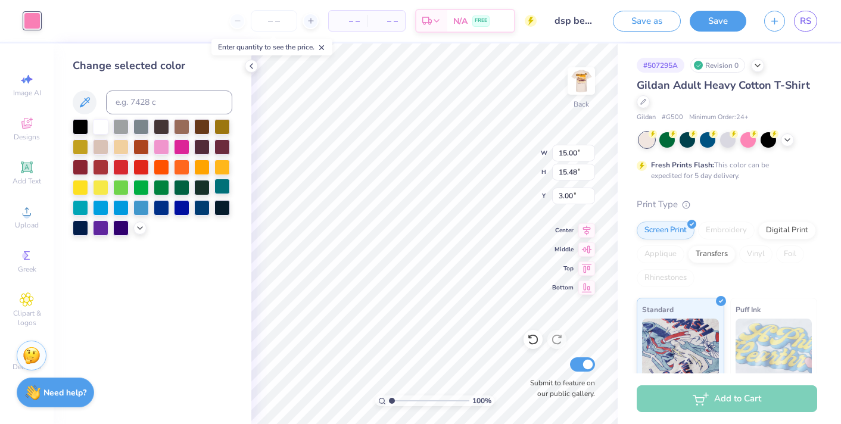
click at [221, 186] on div at bounding box center [221, 186] width 15 height 15
click at [98, 208] on div at bounding box center [100, 206] width 15 height 15
click at [136, 207] on div at bounding box center [140, 206] width 15 height 15
click at [122, 205] on div at bounding box center [120, 206] width 15 height 15
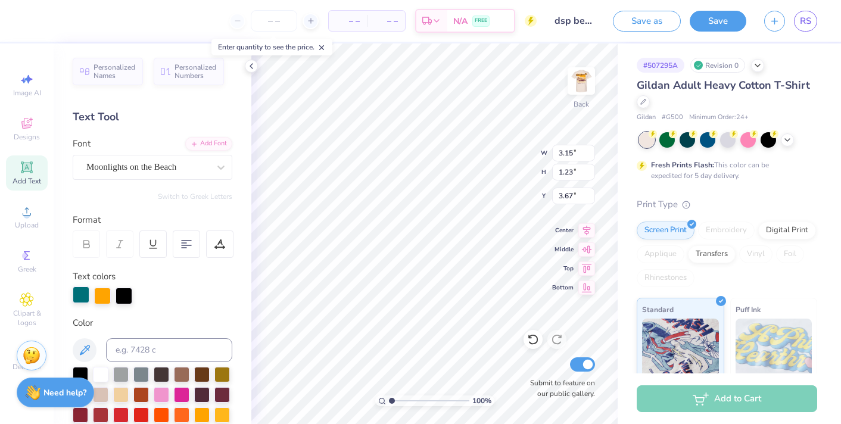
click at [73, 298] on div at bounding box center [81, 294] width 17 height 17
click at [223, 396] on div at bounding box center [221, 393] width 15 height 15
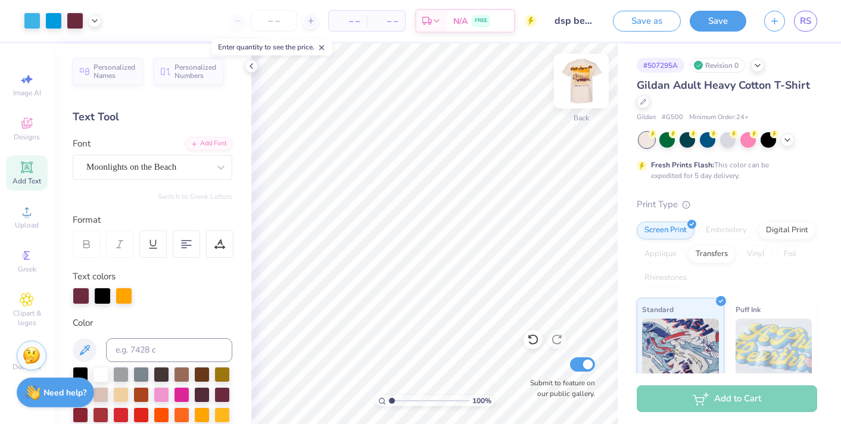
click at [576, 73] on img at bounding box center [581, 81] width 48 height 48
click at [577, 73] on img at bounding box center [581, 81] width 48 height 48
click at [586, 78] on img at bounding box center [581, 81] width 48 height 48
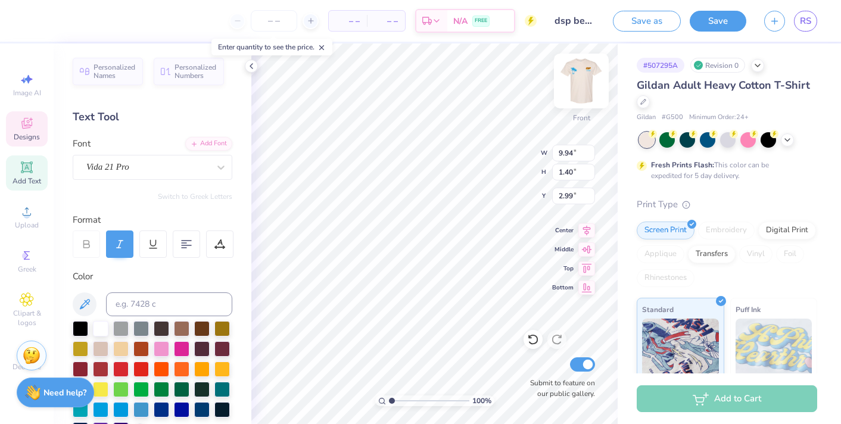
click at [592, 84] on img at bounding box center [581, 81] width 48 height 48
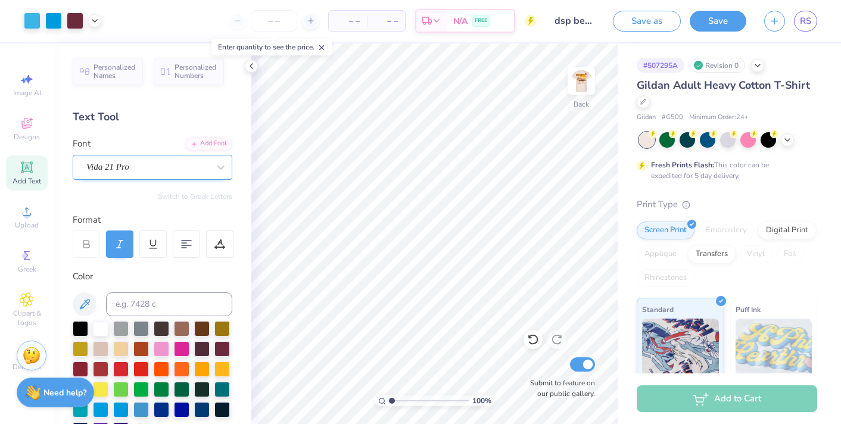
click at [129, 168] on div "Vida 21 Pro" at bounding box center [147, 167] width 125 height 18
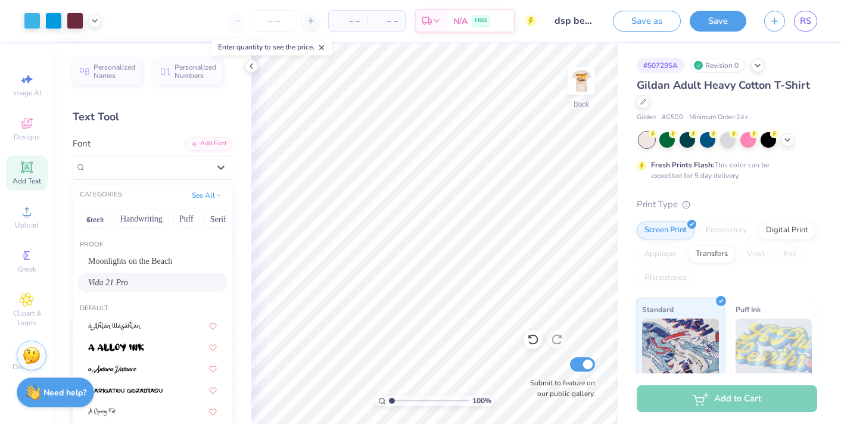
click at [128, 286] on div "Vida 21 Pro" at bounding box center [152, 282] width 129 height 13
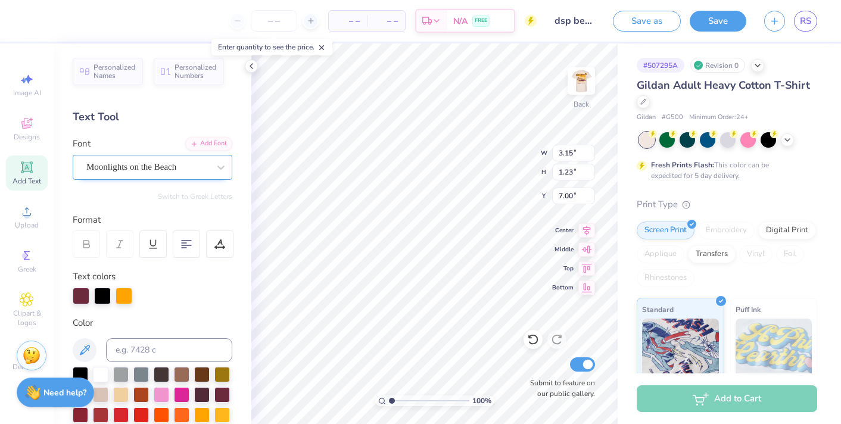
click at [133, 160] on div "Moonlights on the Beach" at bounding box center [147, 167] width 125 height 18
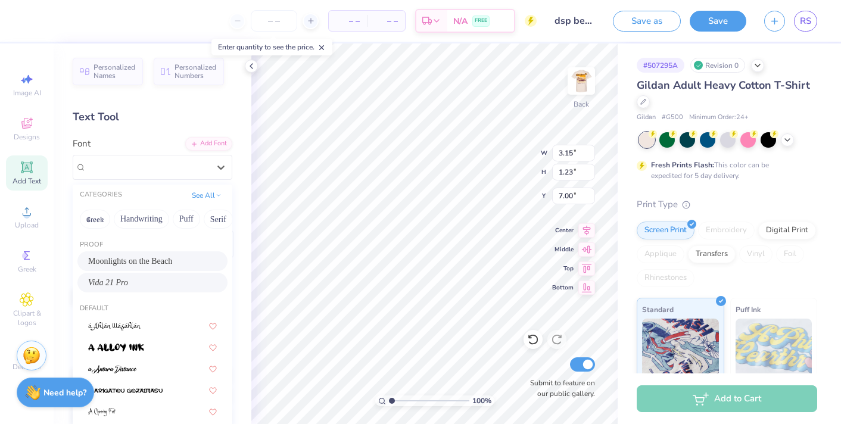
click at [124, 282] on div "Vida 21 Pro" at bounding box center [152, 282] width 129 height 13
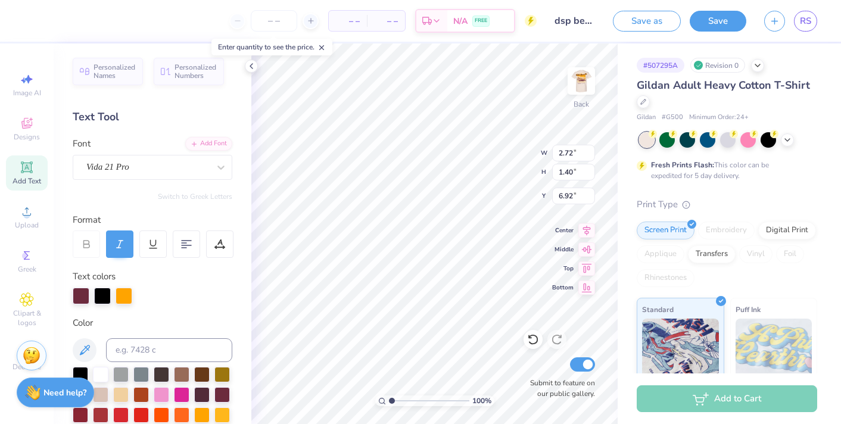
scroll to position [1, 0]
click at [30, 136] on span "Designs" at bounding box center [27, 137] width 26 height 10
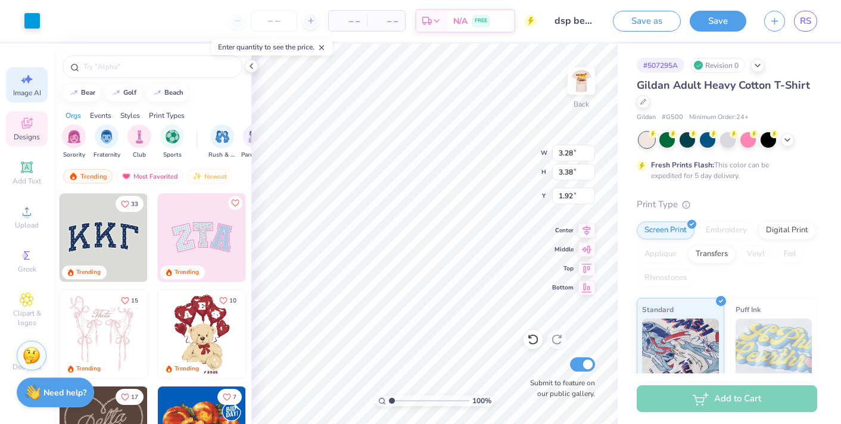
click at [35, 88] on span "Image AI" at bounding box center [27, 93] width 28 height 10
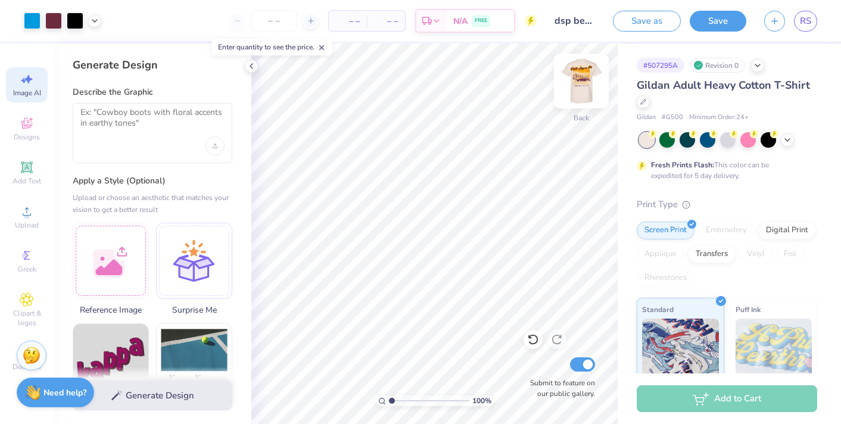
click at [585, 77] on img at bounding box center [581, 81] width 48 height 48
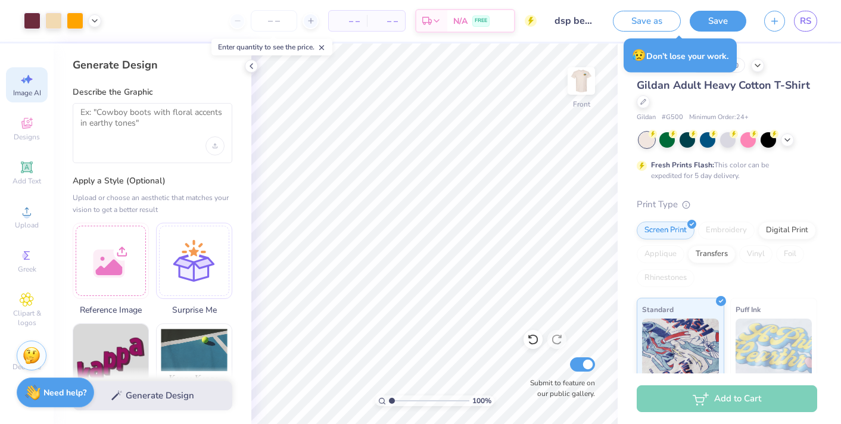
click at [585, 77] on img at bounding box center [581, 81] width 24 height 24
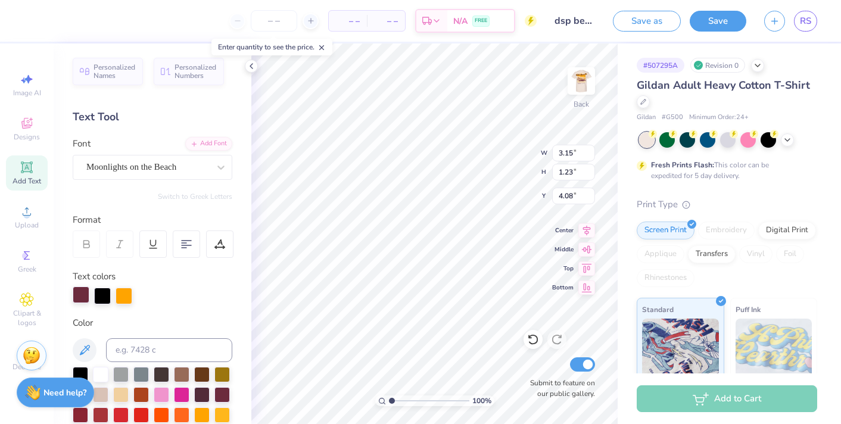
click at [80, 295] on div at bounding box center [81, 294] width 17 height 17
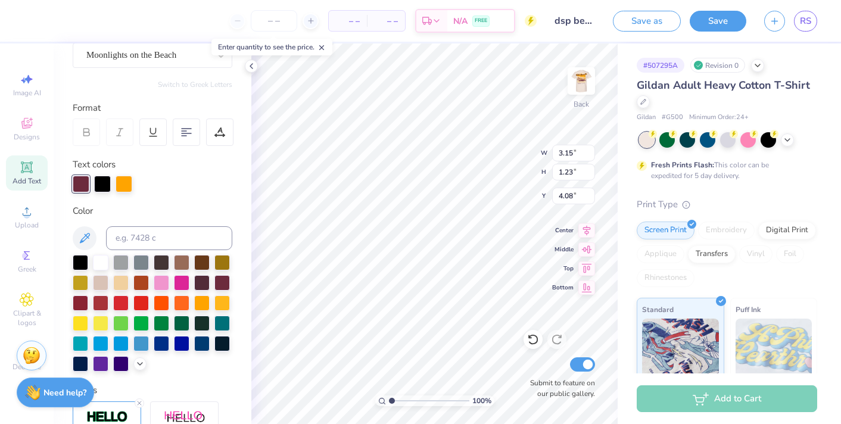
scroll to position [114, 0]
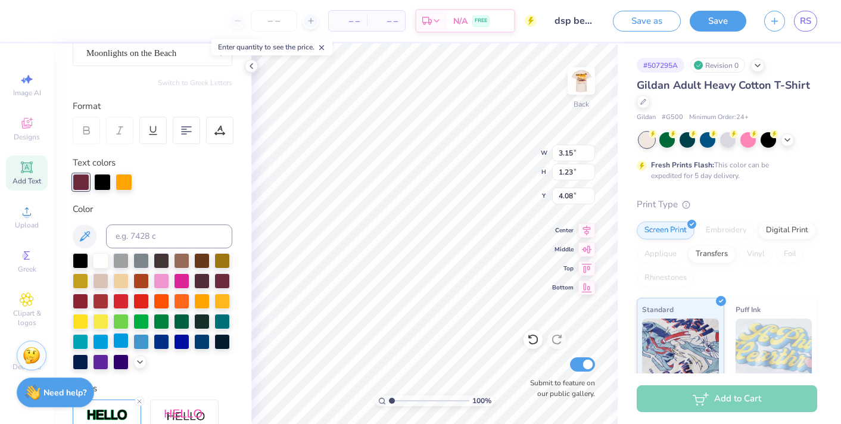
click at [123, 344] on div at bounding box center [120, 340] width 15 height 15
click at [116, 339] on div at bounding box center [120, 340] width 15 height 15
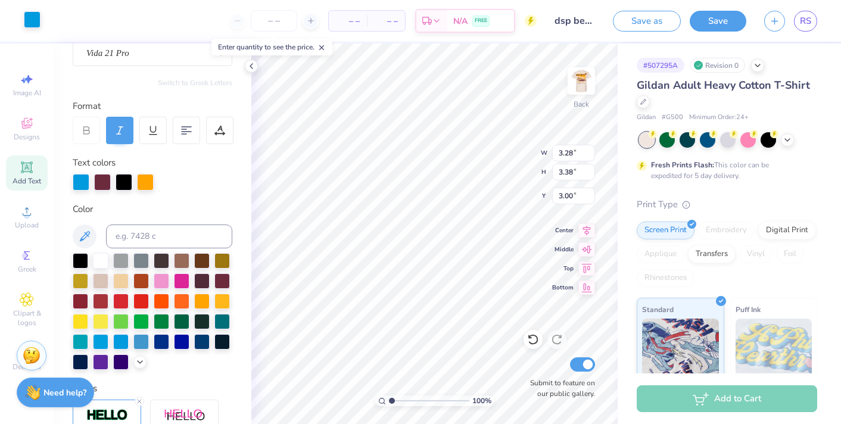
click at [24, 27] on div at bounding box center [32, 19] width 17 height 17
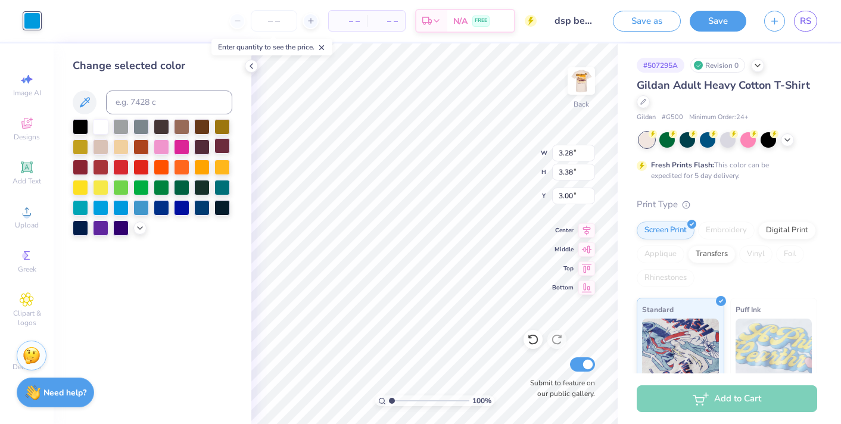
click at [224, 146] on div at bounding box center [221, 145] width 15 height 15
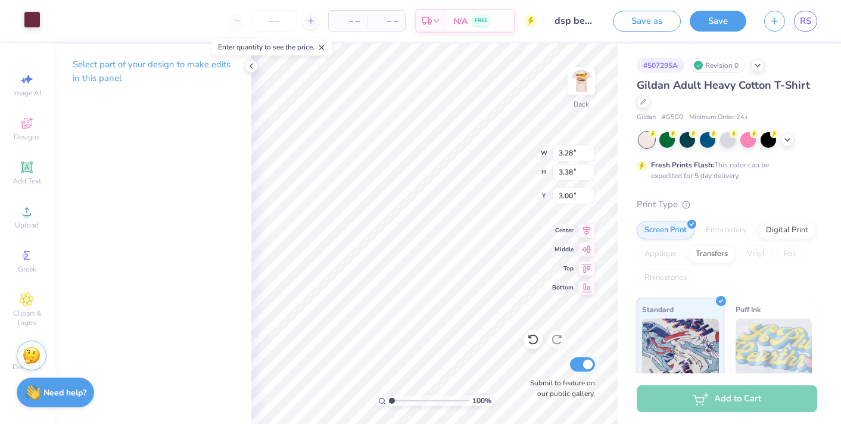
click at [27, 22] on div at bounding box center [32, 19] width 17 height 17
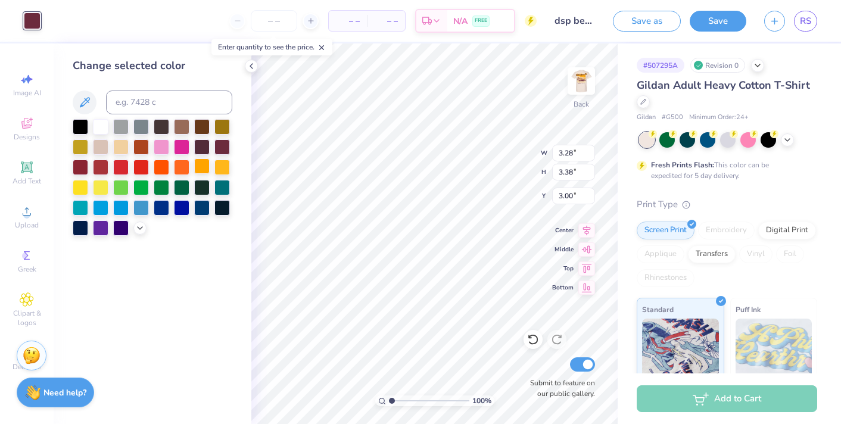
click at [205, 163] on div at bounding box center [201, 165] width 15 height 15
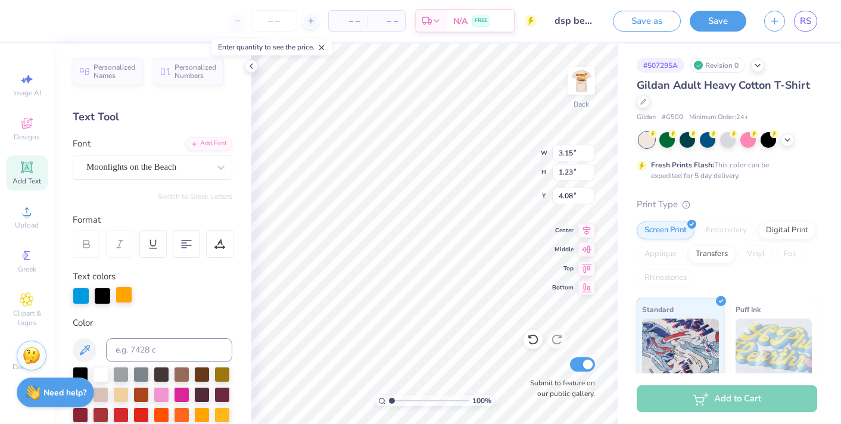
click at [125, 292] on div at bounding box center [124, 294] width 17 height 17
click at [225, 391] on div at bounding box center [221, 393] width 15 height 15
click at [147, 301] on div at bounding box center [145, 294] width 17 height 17
click at [223, 392] on div at bounding box center [221, 393] width 15 height 15
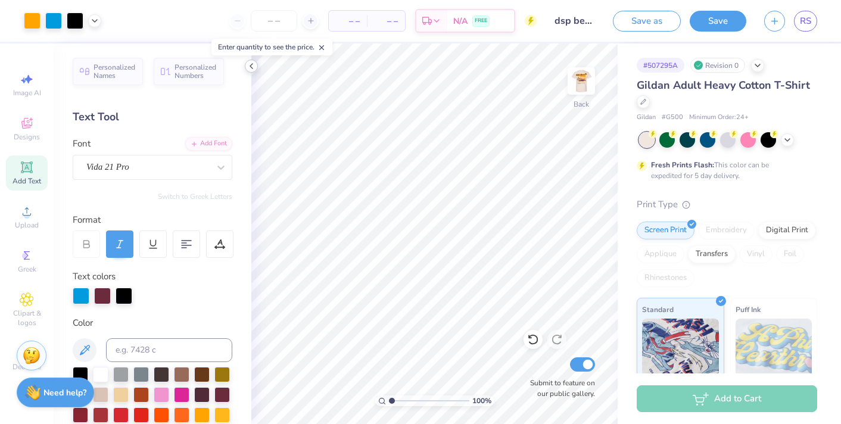
click at [254, 65] on icon at bounding box center [251, 66] width 10 height 10
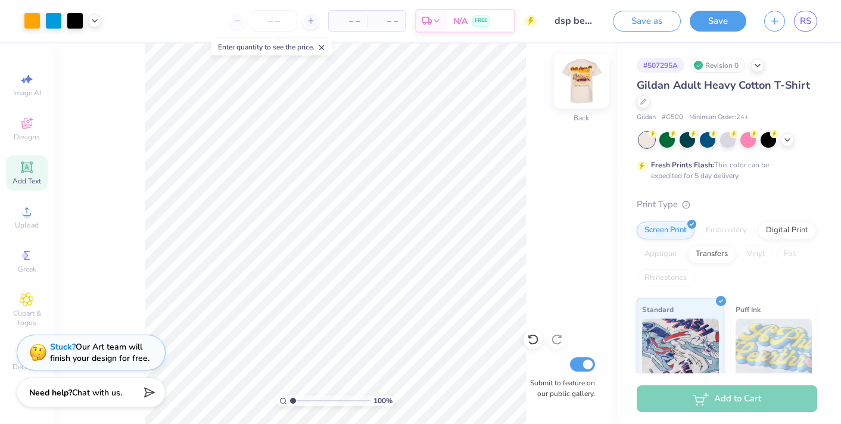
click at [573, 88] on img at bounding box center [581, 81] width 48 height 48
click at [573, 88] on img at bounding box center [581, 81] width 24 height 24
click at [323, 47] on icon at bounding box center [321, 47] width 8 height 8
click at [588, 84] on img at bounding box center [581, 81] width 48 height 48
click at [580, 92] on img at bounding box center [581, 81] width 48 height 48
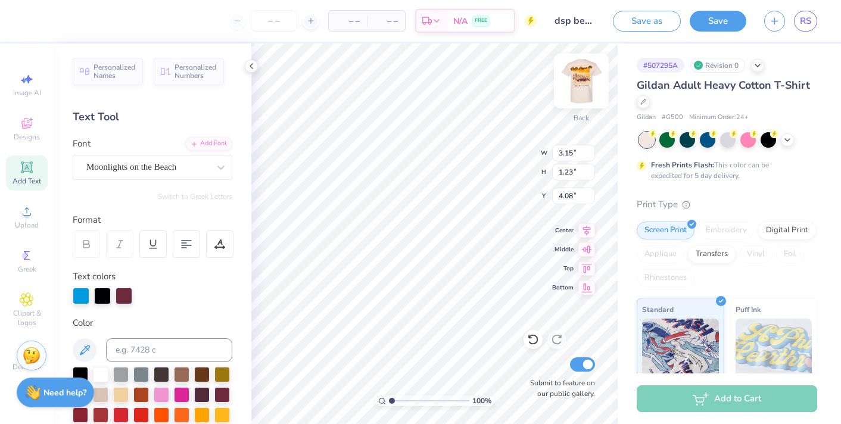
click at [586, 71] on img at bounding box center [581, 81] width 48 height 48
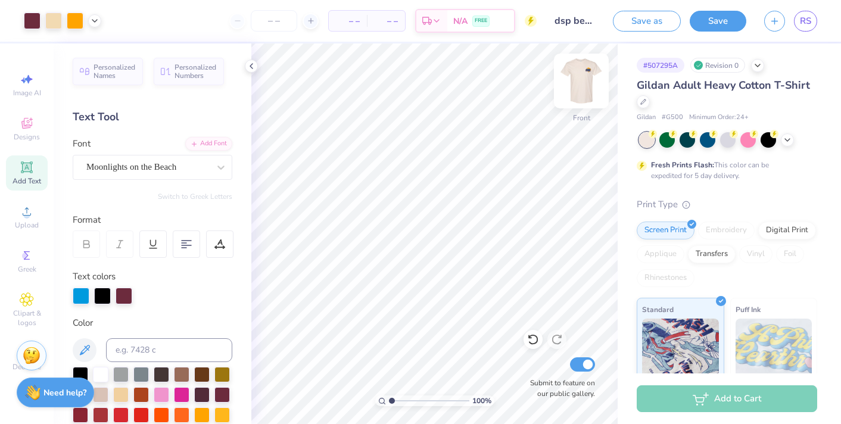
click at [586, 73] on img at bounding box center [581, 81] width 48 height 48
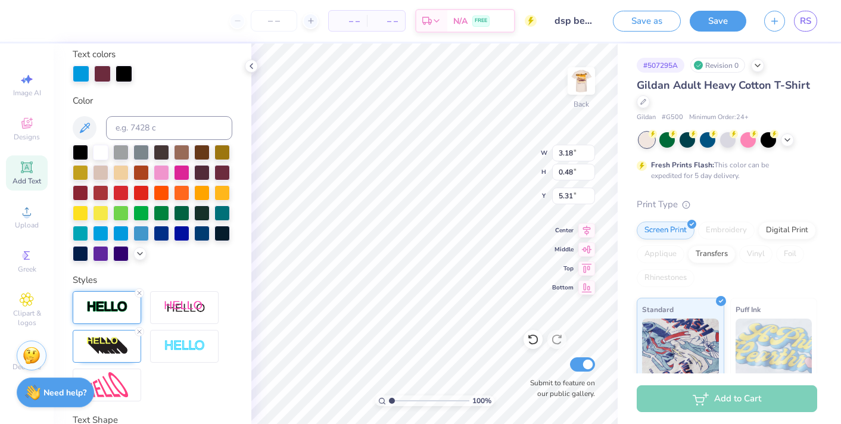
scroll to position [226, 0]
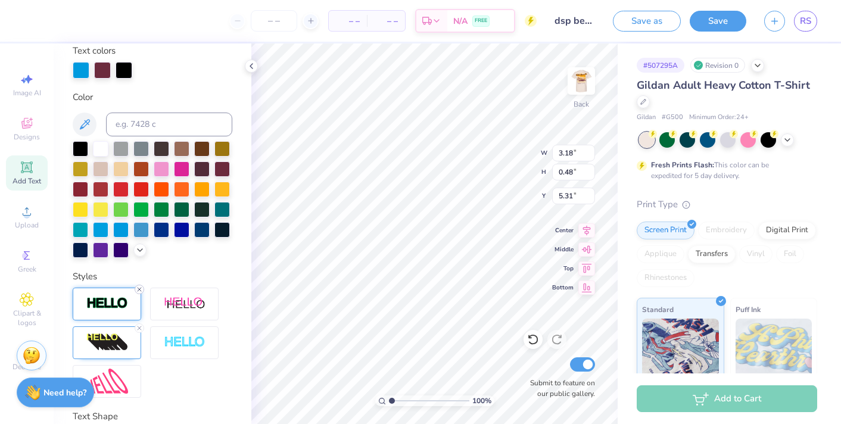
click at [140, 287] on icon at bounding box center [139, 289] width 7 height 7
click at [141, 327] on icon at bounding box center [139, 327] width 7 height 7
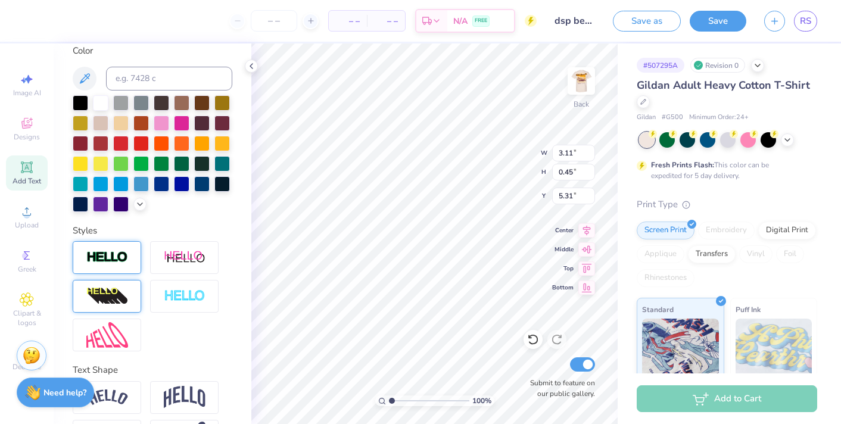
scroll to position [179, 0]
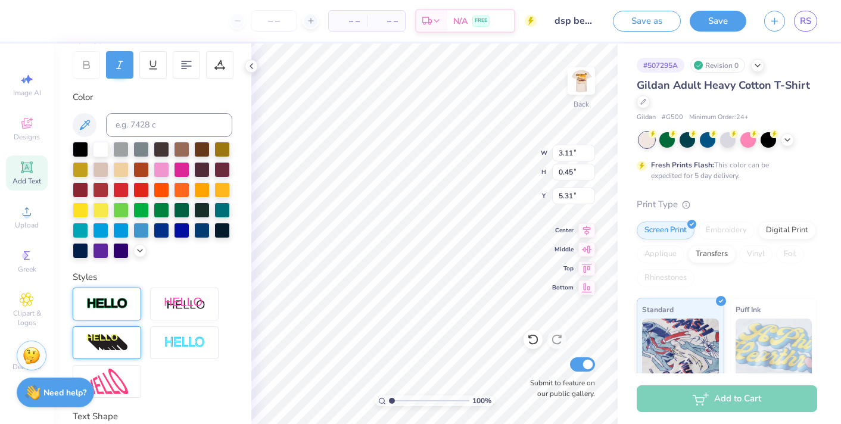
click at [132, 294] on div at bounding box center [107, 304] width 68 height 33
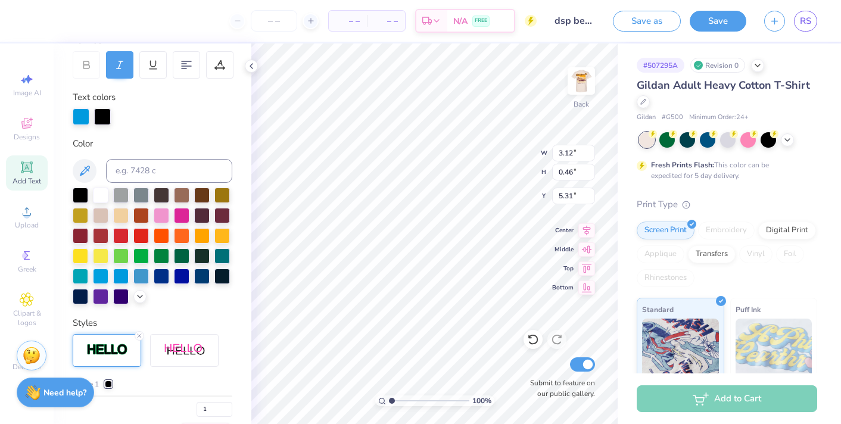
scroll to position [384, 0]
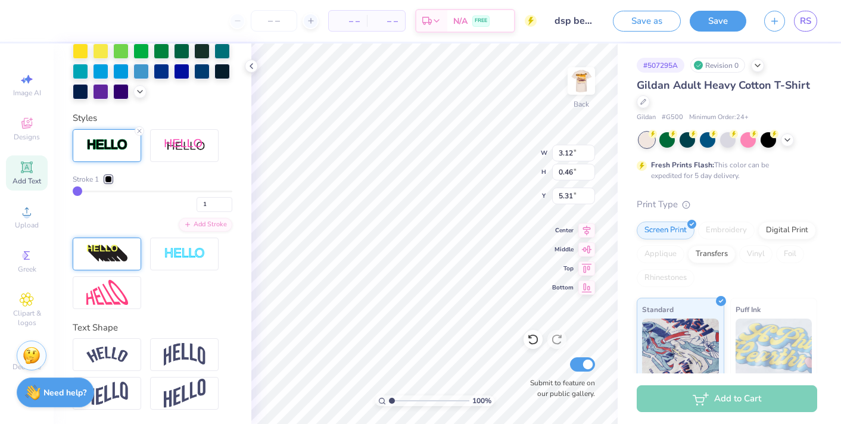
click at [117, 255] on img at bounding box center [107, 253] width 42 height 19
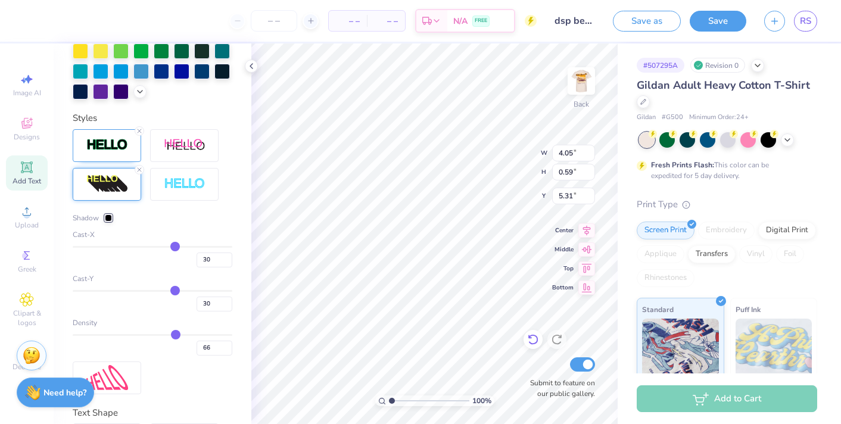
click at [529, 340] on icon at bounding box center [533, 339] width 12 height 12
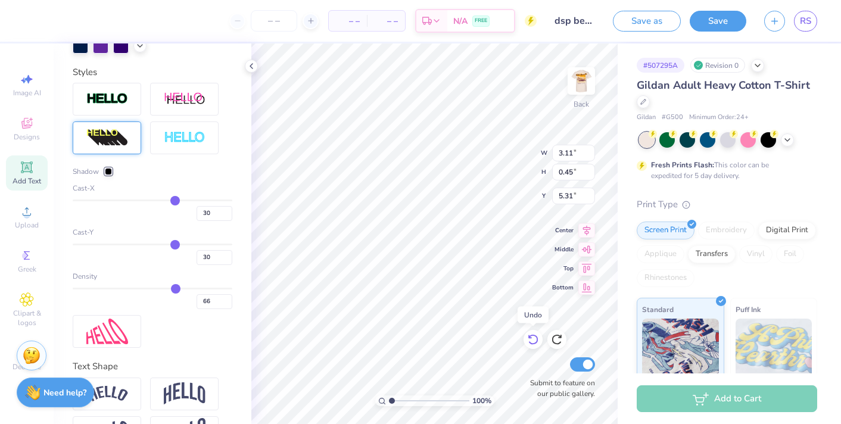
scroll to position [338, 0]
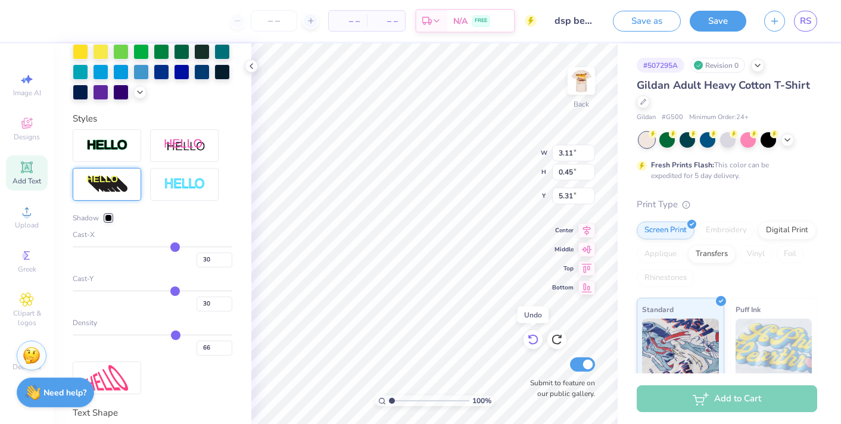
click at [529, 340] on icon at bounding box center [533, 339] width 12 height 12
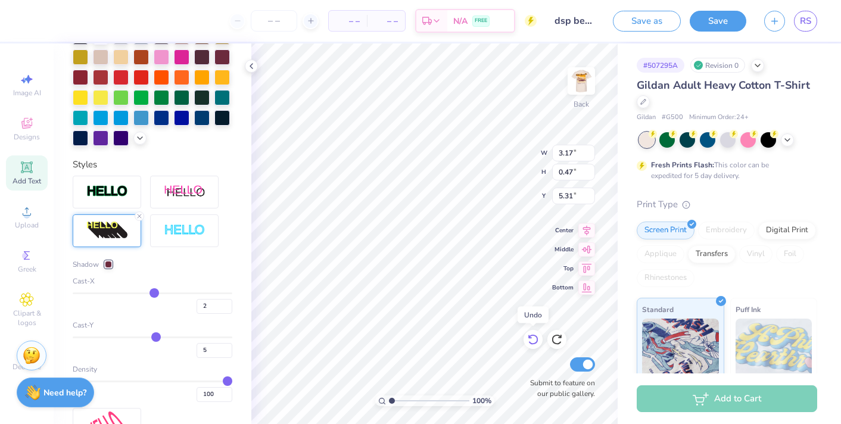
scroll to position [384, 0]
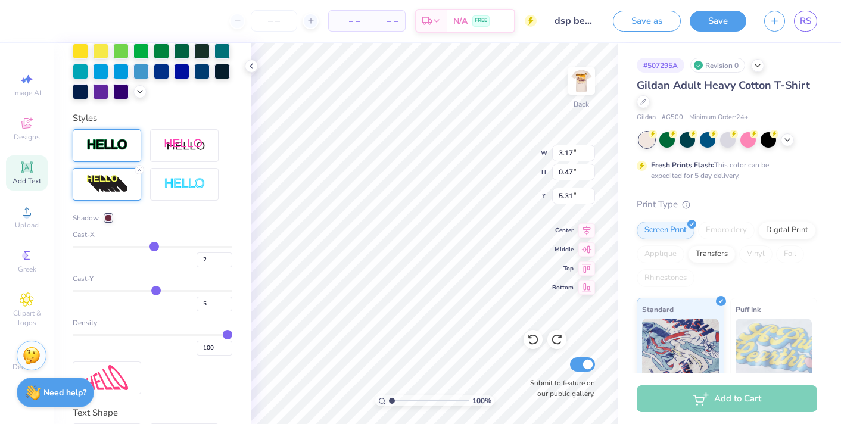
click at [120, 152] on img at bounding box center [107, 145] width 42 height 14
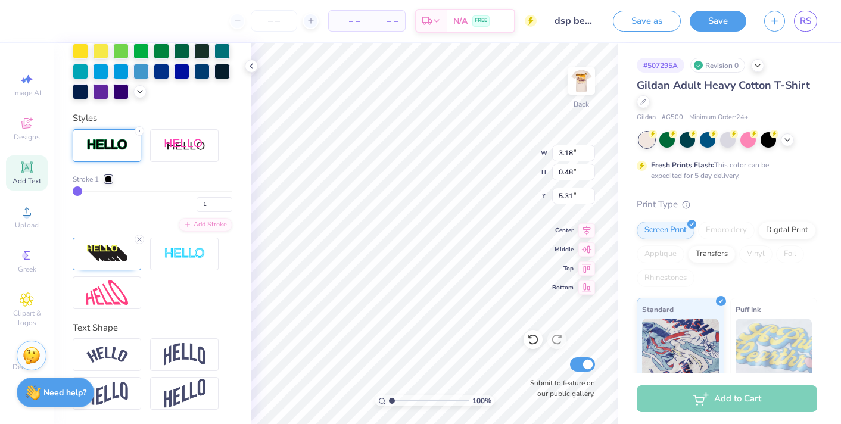
click at [124, 138] on img at bounding box center [107, 145] width 42 height 14
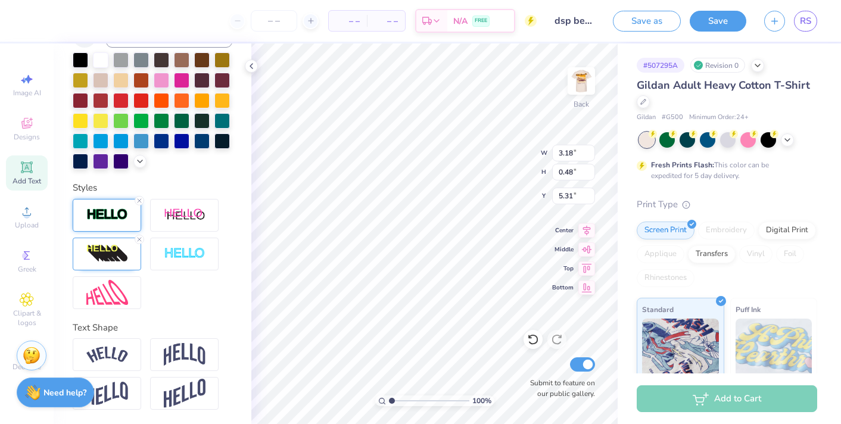
scroll to position [314, 0]
click at [139, 198] on icon at bounding box center [139, 200] width 7 height 7
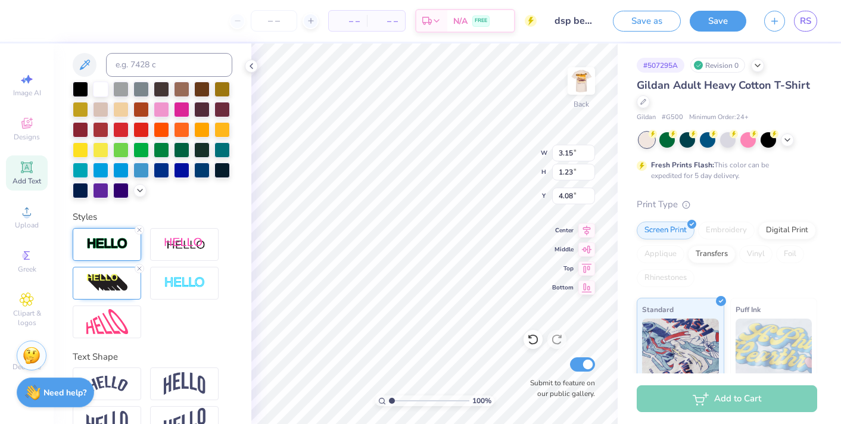
scroll to position [280, 0]
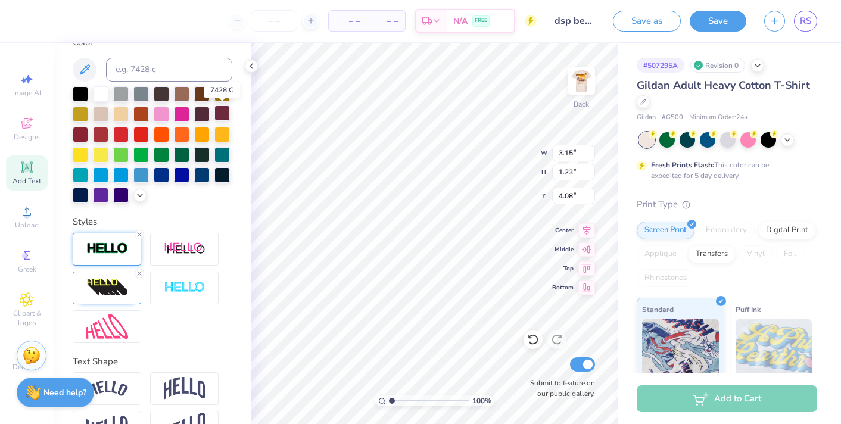
click at [226, 111] on div at bounding box center [221, 112] width 15 height 15
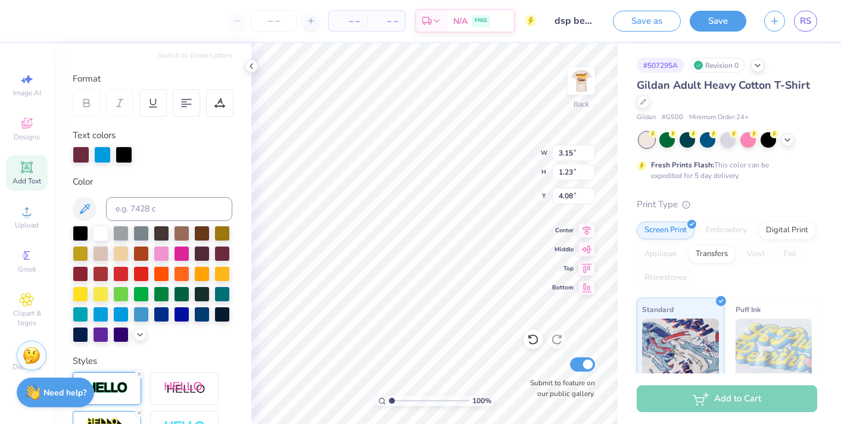
scroll to position [135, 0]
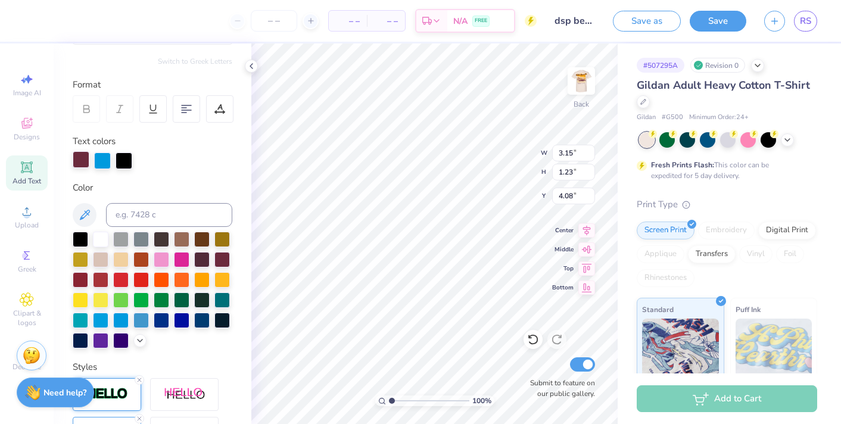
click at [79, 159] on div at bounding box center [81, 159] width 17 height 17
click at [206, 281] on div at bounding box center [201, 278] width 15 height 15
click at [223, 260] on div at bounding box center [221, 258] width 15 height 15
click at [103, 158] on div at bounding box center [102, 159] width 17 height 17
click at [205, 278] on div at bounding box center [201, 278] width 15 height 15
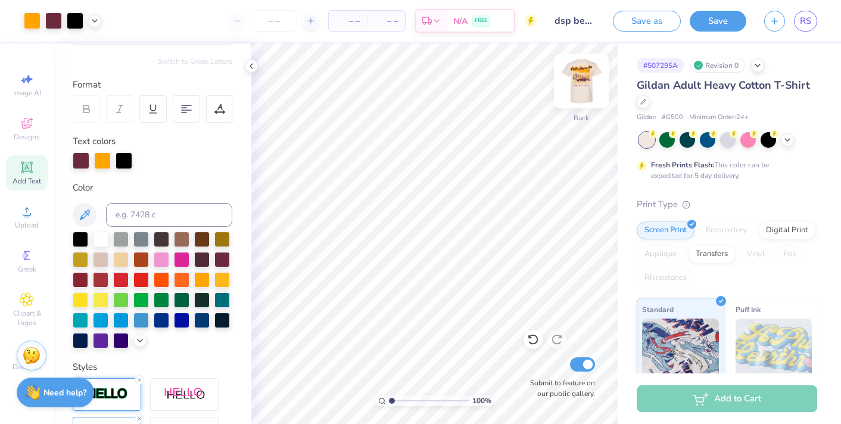
click at [578, 98] on img at bounding box center [581, 81] width 48 height 48
click at [578, 93] on img at bounding box center [581, 81] width 24 height 24
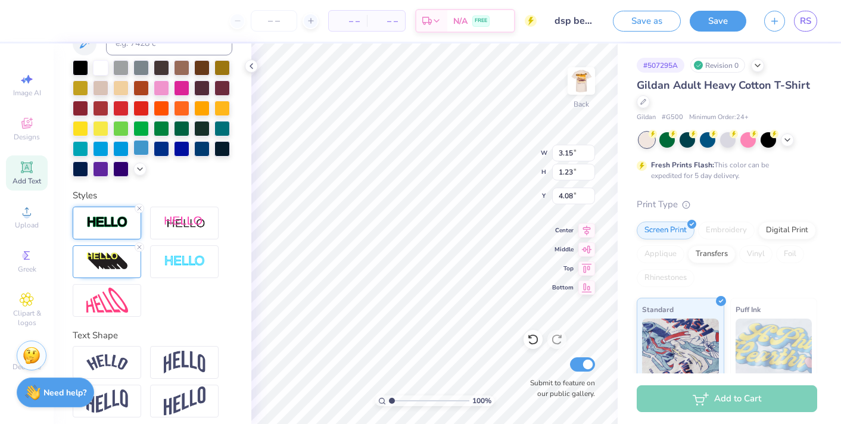
scroll to position [310, 0]
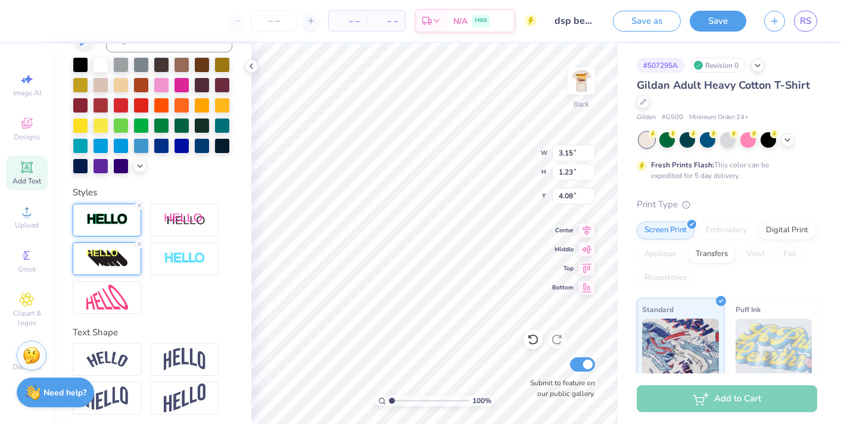
click at [114, 273] on div at bounding box center [107, 258] width 68 height 33
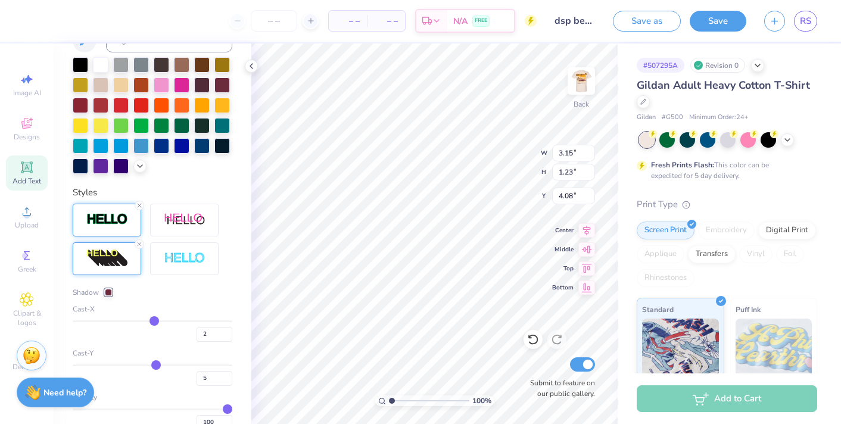
click at [105, 291] on div at bounding box center [108, 292] width 7 height 7
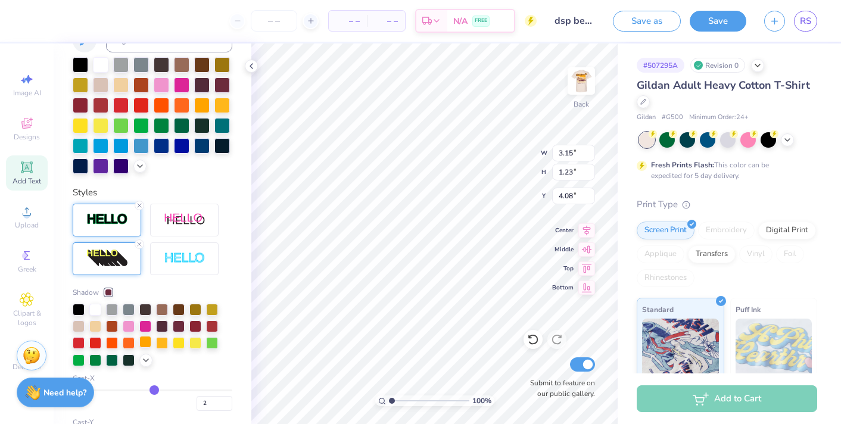
click at [145, 344] on div at bounding box center [145, 342] width 12 height 12
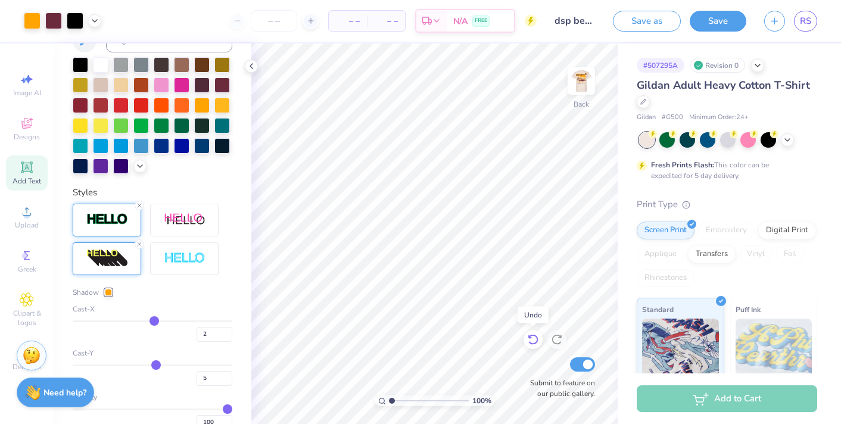
click at [534, 339] on icon at bounding box center [533, 339] width 12 height 12
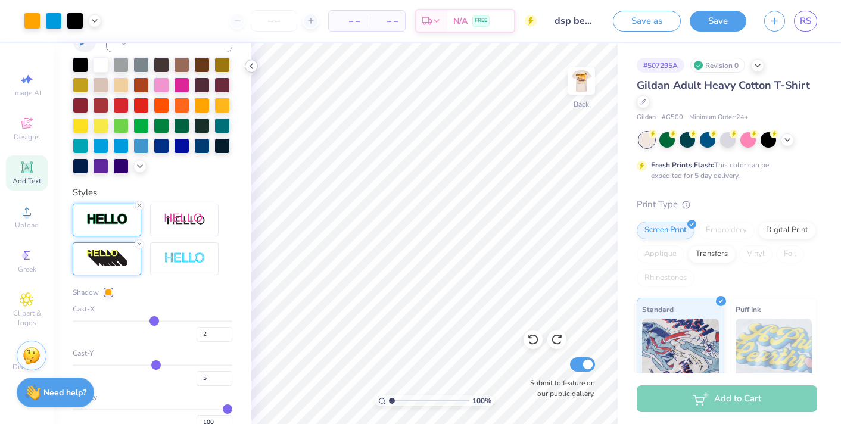
click at [254, 64] on icon at bounding box center [251, 66] width 10 height 10
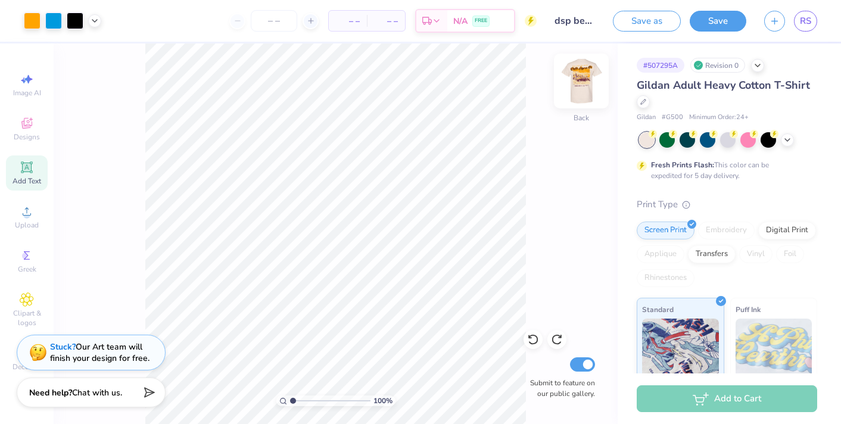
click at [585, 81] on img at bounding box center [581, 81] width 48 height 48
click at [585, 81] on img at bounding box center [581, 81] width 24 height 24
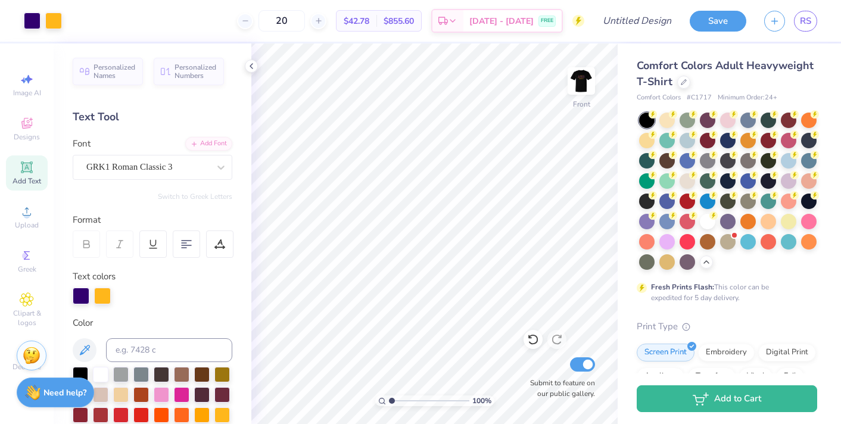
scroll to position [90, 0]
